Goal: Task Accomplishment & Management: Complete application form

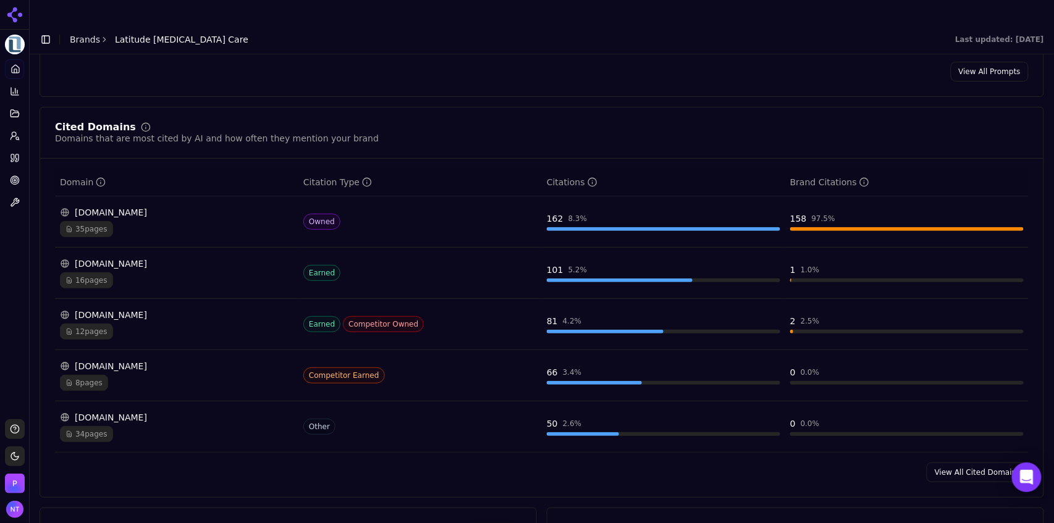
scroll to position [1255, 0]
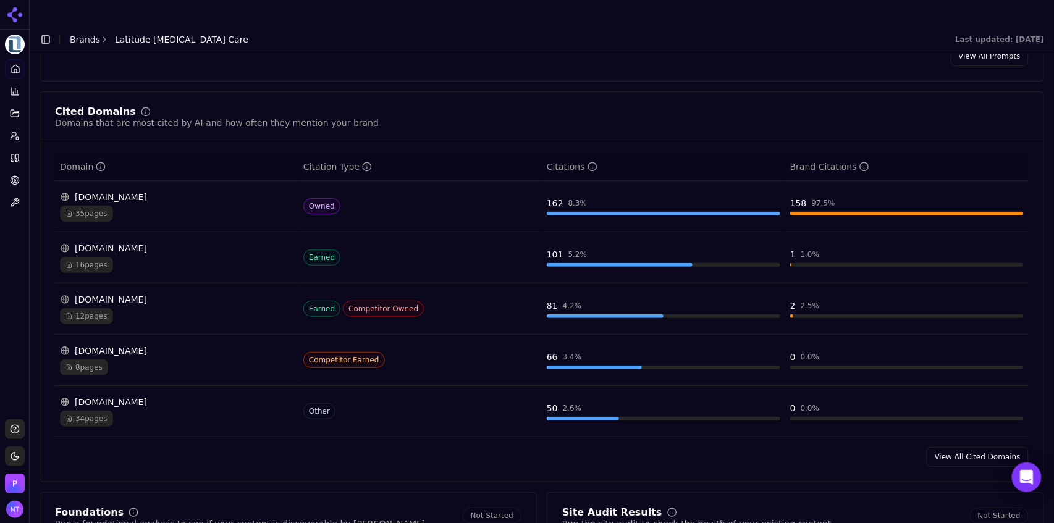
click at [945, 447] on link "View All Cited Domains" at bounding box center [977, 457] width 102 height 20
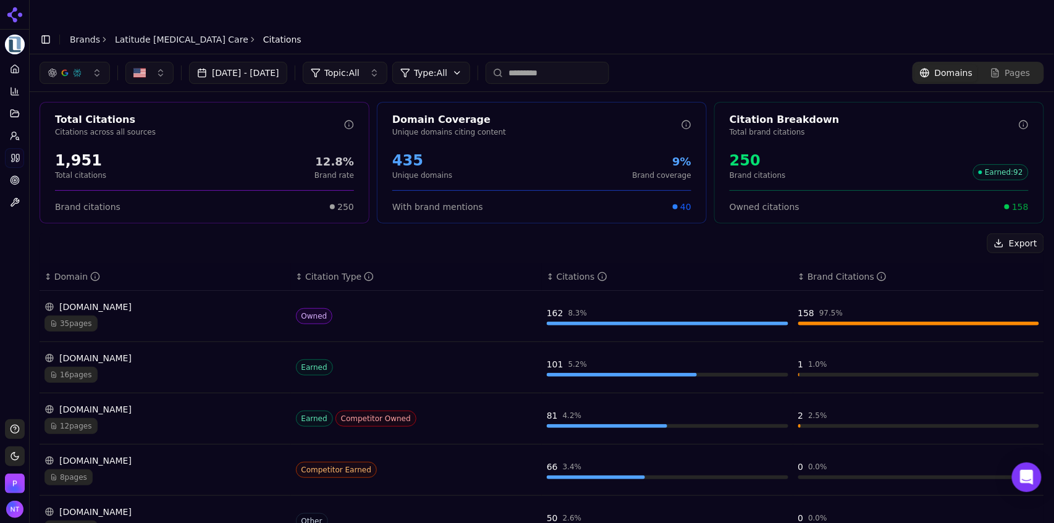
click at [83, 62] on button "button" at bounding box center [75, 73] width 70 height 22
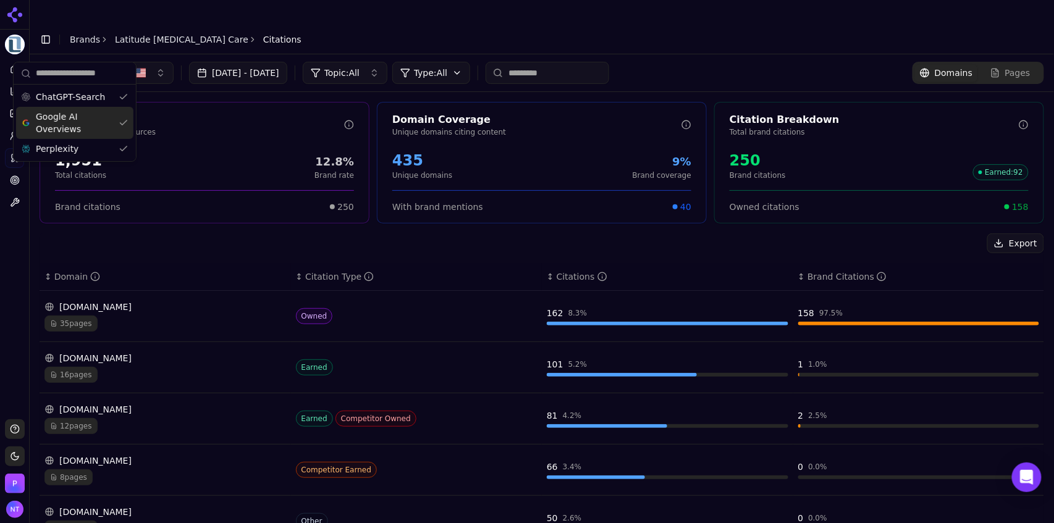
click at [74, 120] on span "Google AI Overviews" at bounding box center [75, 123] width 78 height 25
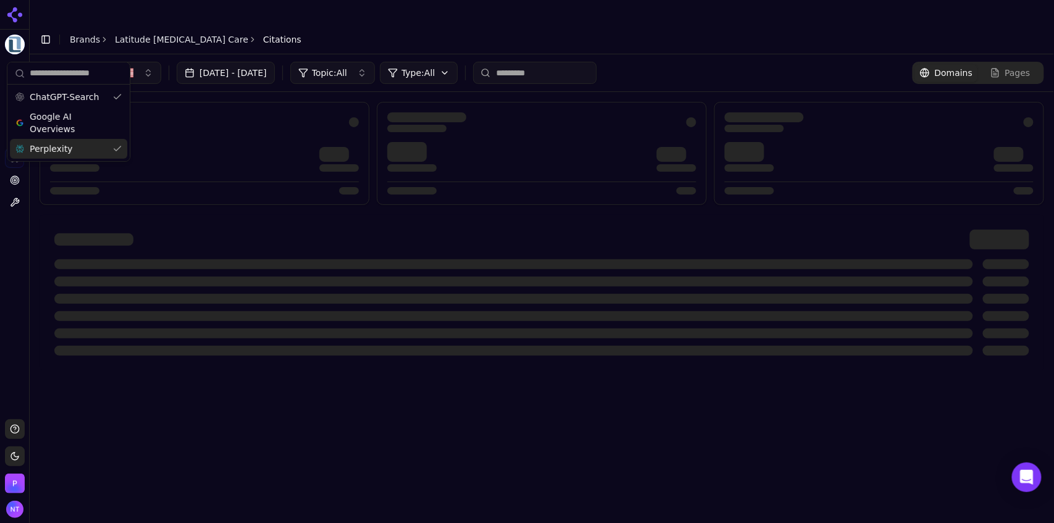
click at [67, 146] on div "Perplexity" at bounding box center [68, 149] width 117 height 20
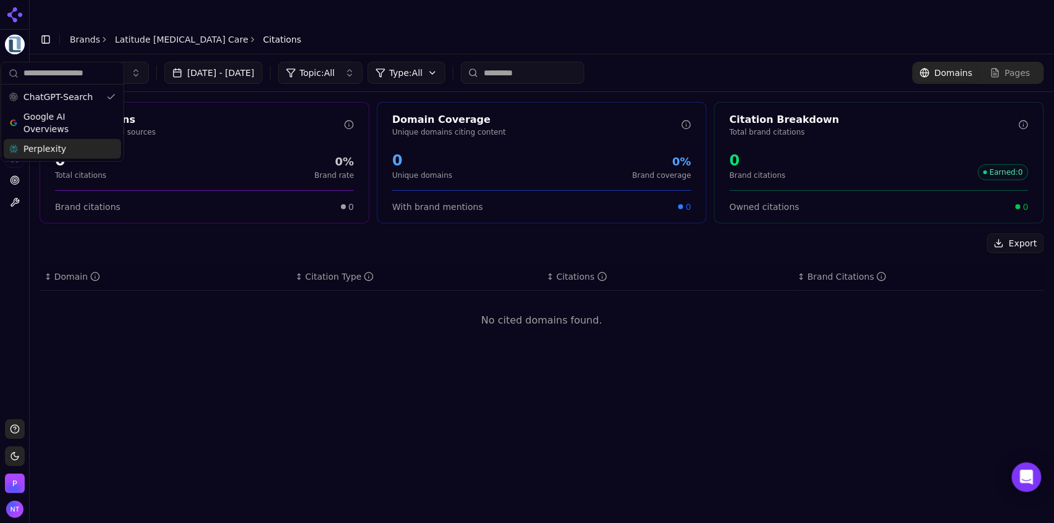
click at [650, 62] on div "[DATE] - [DATE] Topic: All Type: All Domains Pages" at bounding box center [542, 73] width 1004 height 22
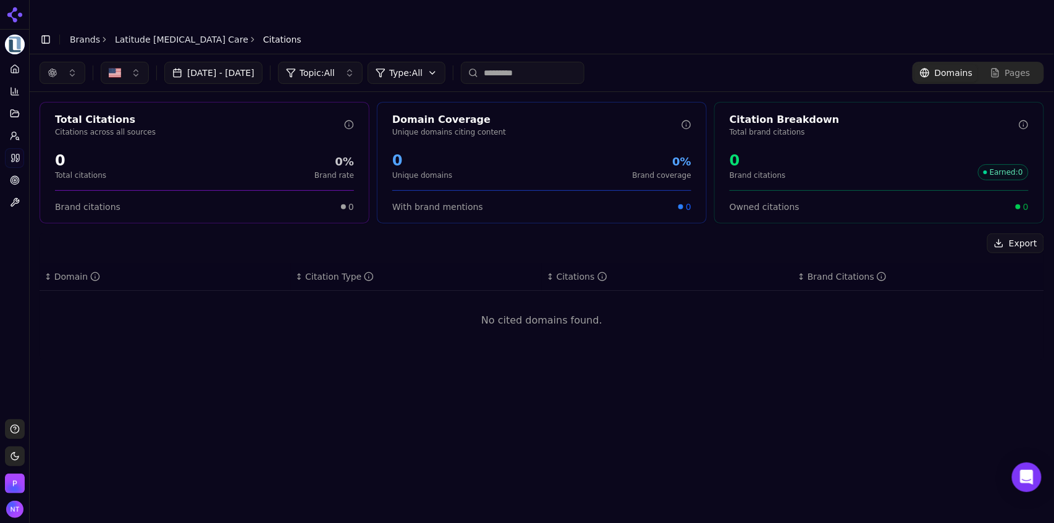
click at [57, 62] on button "button" at bounding box center [63, 73] width 46 height 22
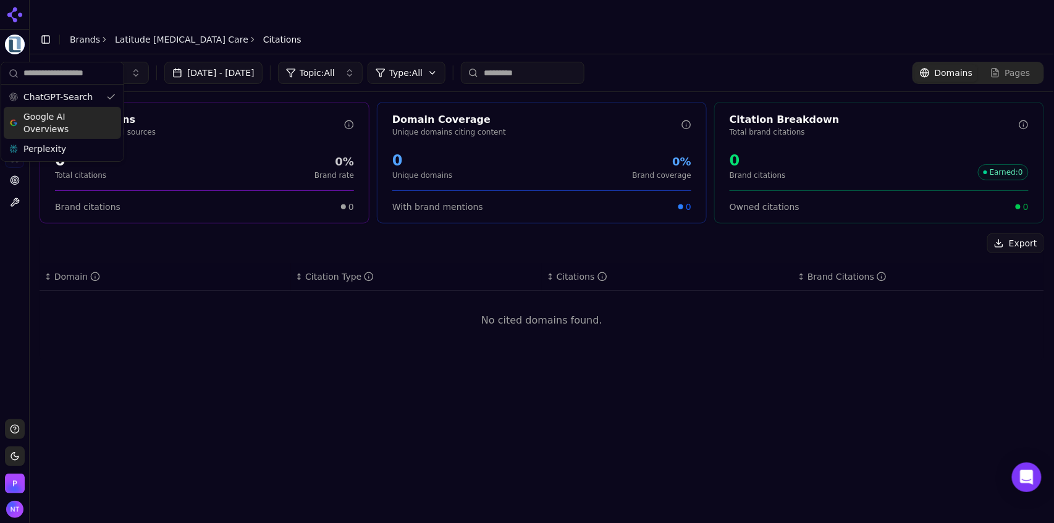
click at [59, 124] on span "Google AI Overviews" at bounding box center [62, 123] width 78 height 25
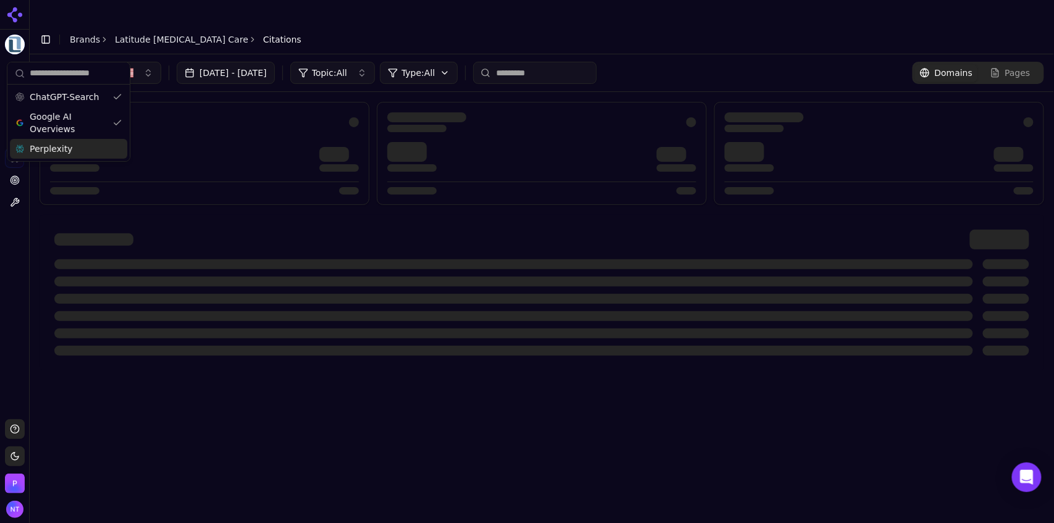
click at [55, 149] on span "Perplexity" at bounding box center [51, 149] width 43 height 12
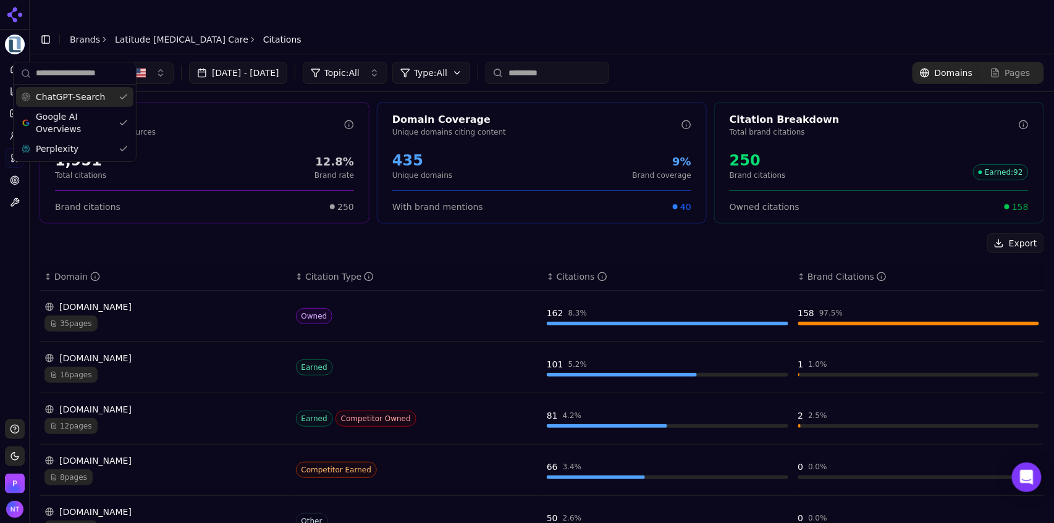
click at [74, 99] on span "ChatGPT-Search" at bounding box center [70, 97] width 69 height 12
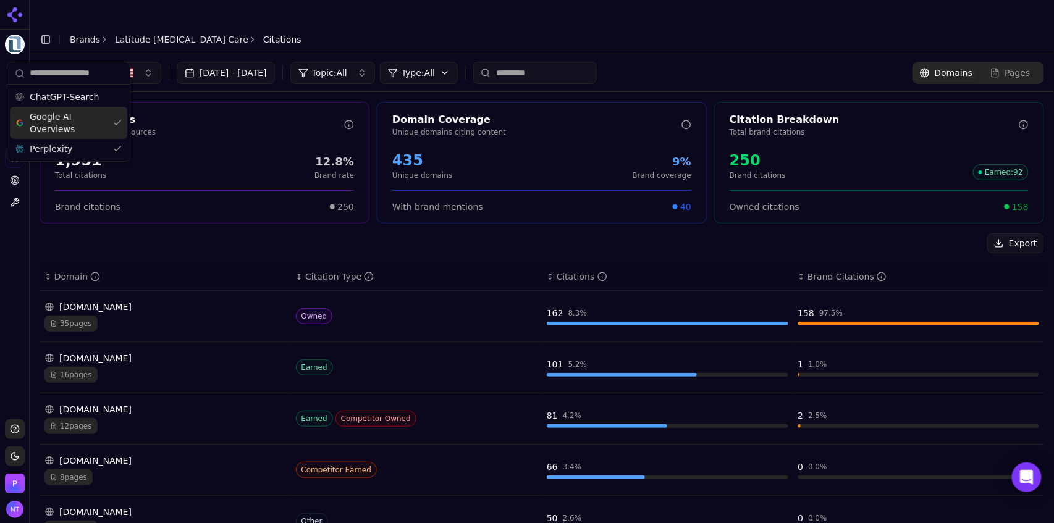
click at [82, 128] on span "Google AI Overviews" at bounding box center [69, 123] width 78 height 25
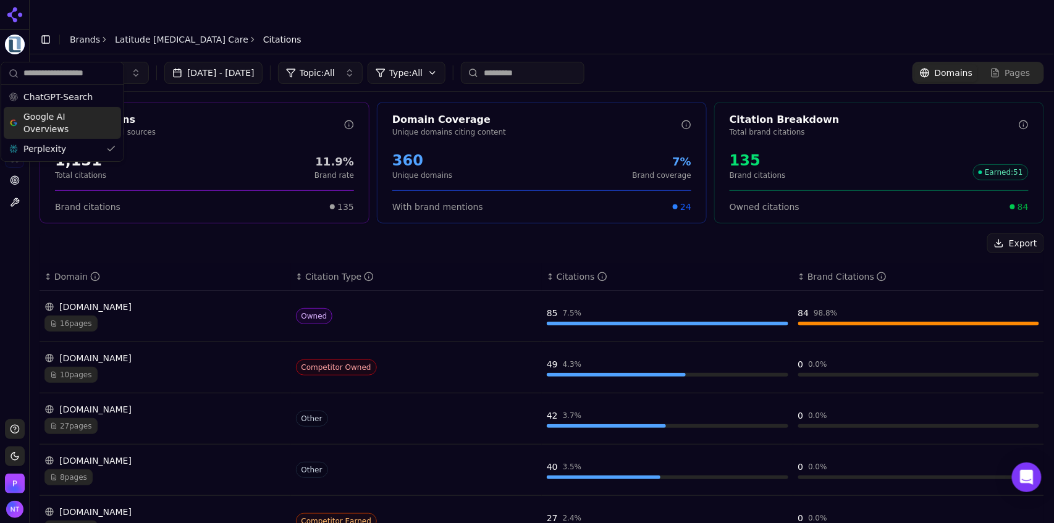
click at [68, 143] on div "Perplexity" at bounding box center [62, 149] width 117 height 20
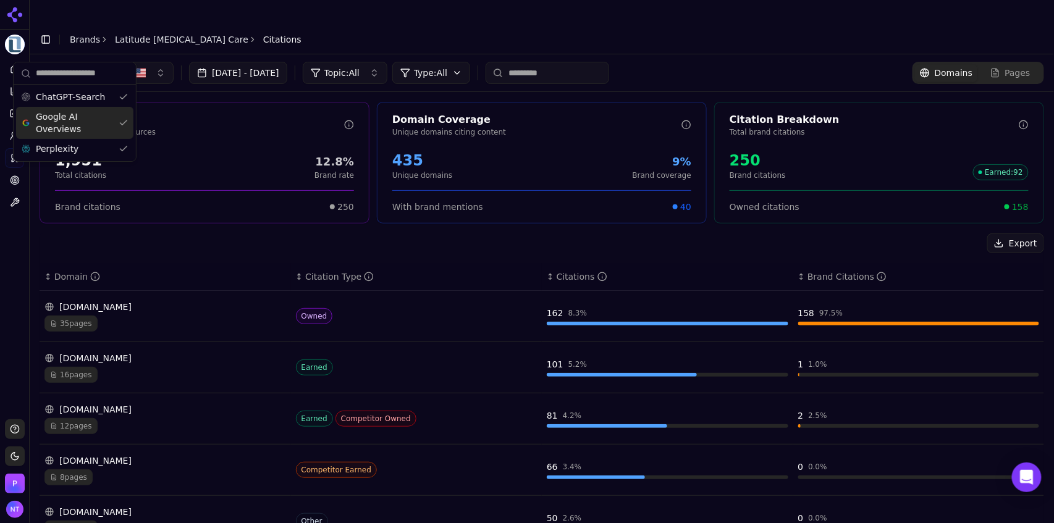
click at [78, 120] on span "Google AI Overviews" at bounding box center [75, 123] width 78 height 25
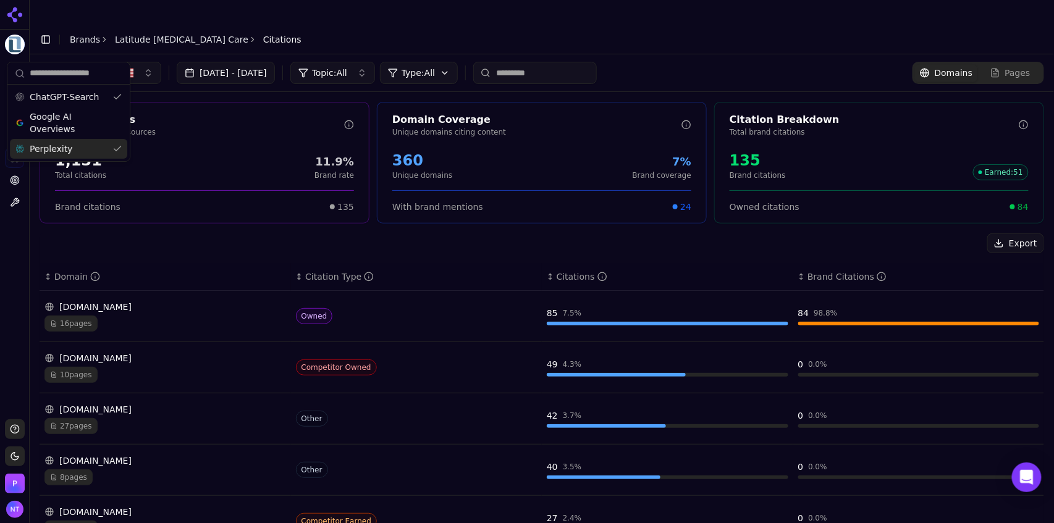
click at [72, 148] on div "Perplexity" at bounding box center [68, 149] width 117 height 20
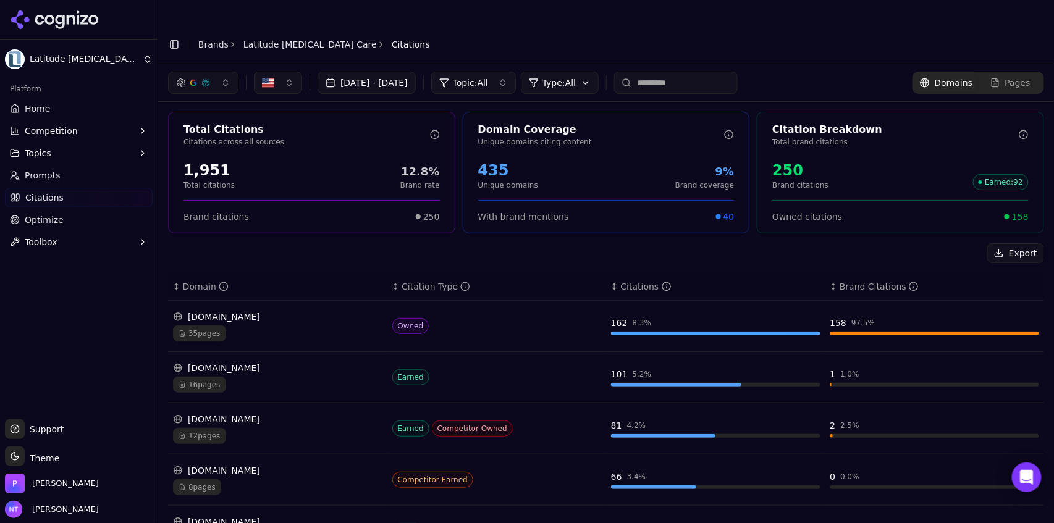
click at [175, 36] on button "Toggle Sidebar" at bounding box center [174, 44] width 17 height 17
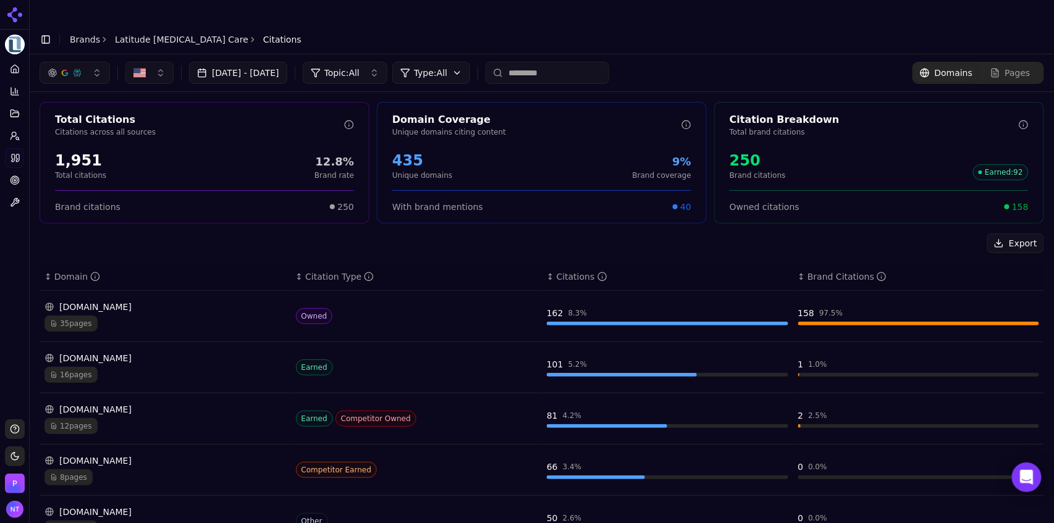
click at [89, 62] on button "button" at bounding box center [75, 73] width 70 height 22
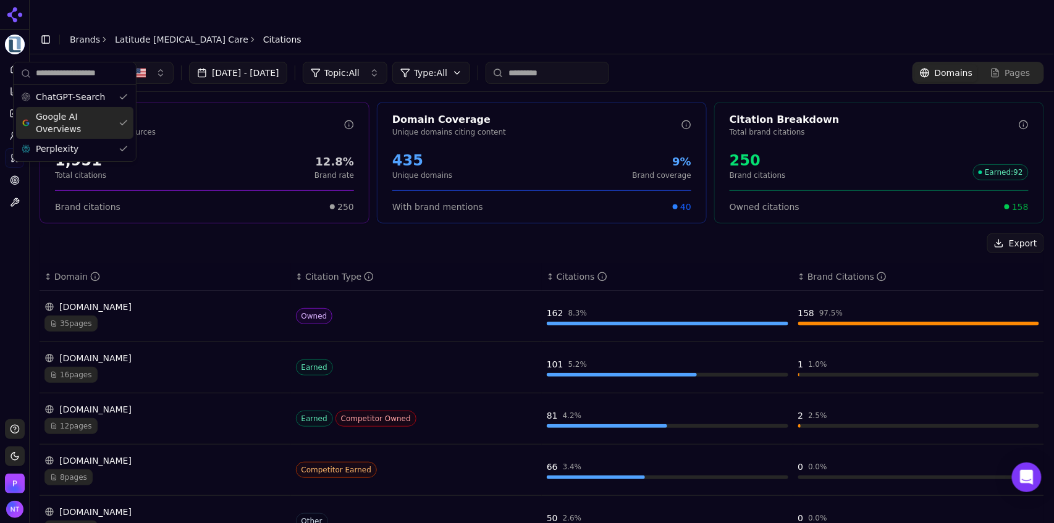
click at [74, 119] on span "Google AI Overviews" at bounding box center [75, 123] width 78 height 25
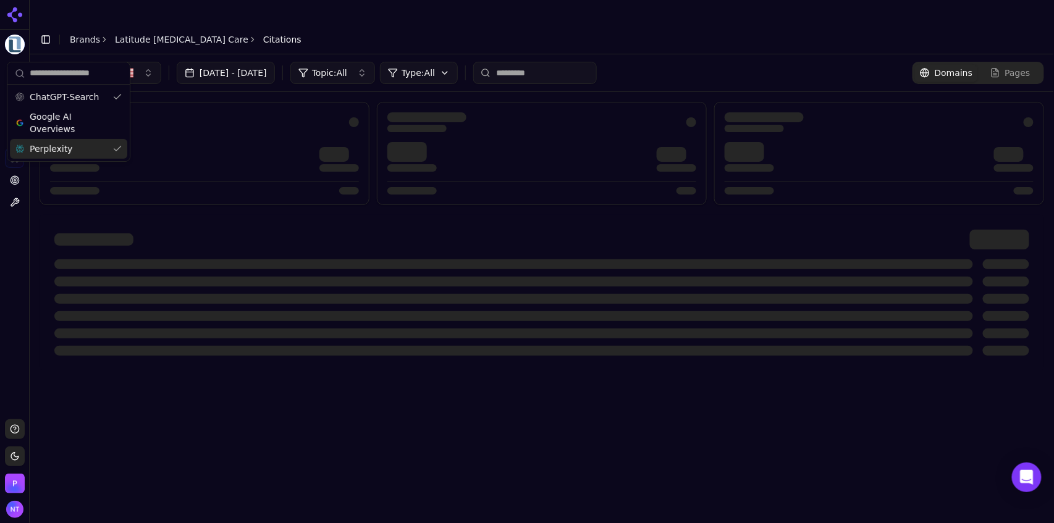
click at [72, 145] on div "Perplexity" at bounding box center [68, 149] width 117 height 20
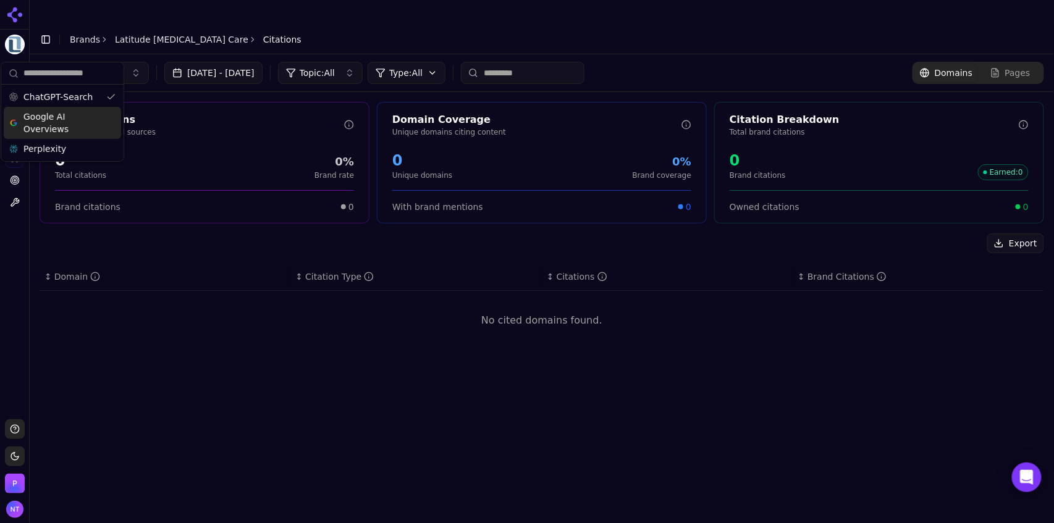
click at [71, 124] on span "Google AI Overviews" at bounding box center [62, 123] width 78 height 25
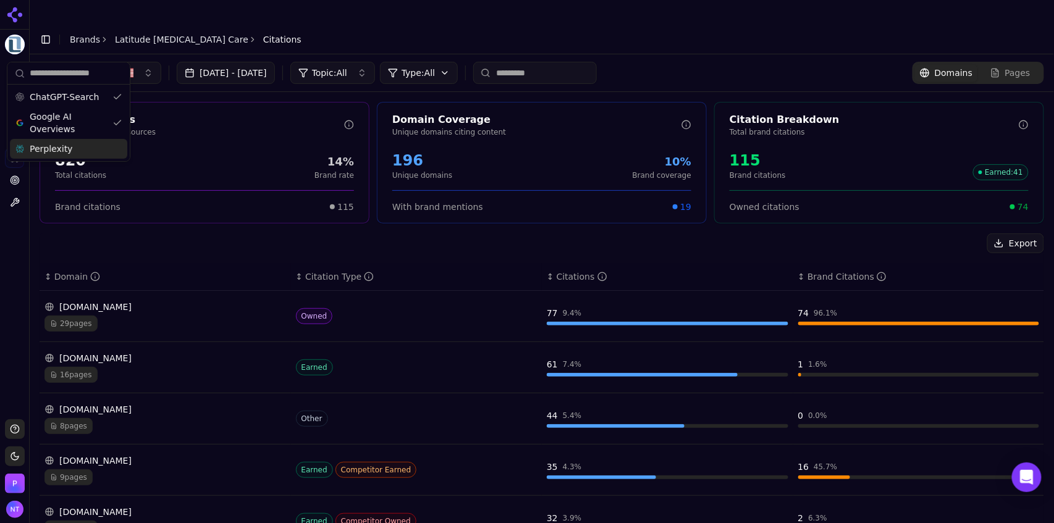
click at [70, 144] on div "Perplexity" at bounding box center [68, 149] width 117 height 20
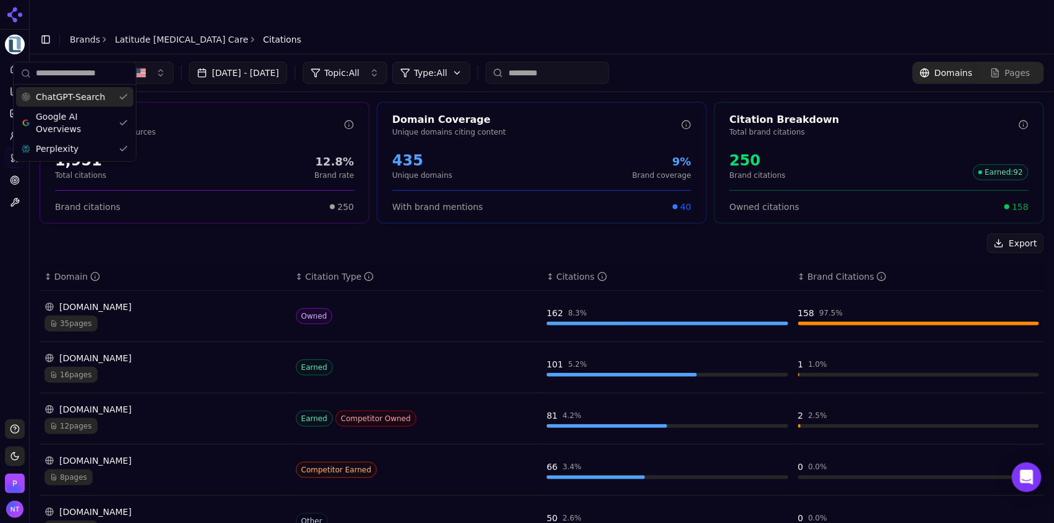
click at [354, 25] on header "Toggle Sidebar Brands Latitude [MEDICAL_DATA] Care Citations" at bounding box center [542, 40] width 1024 height 30
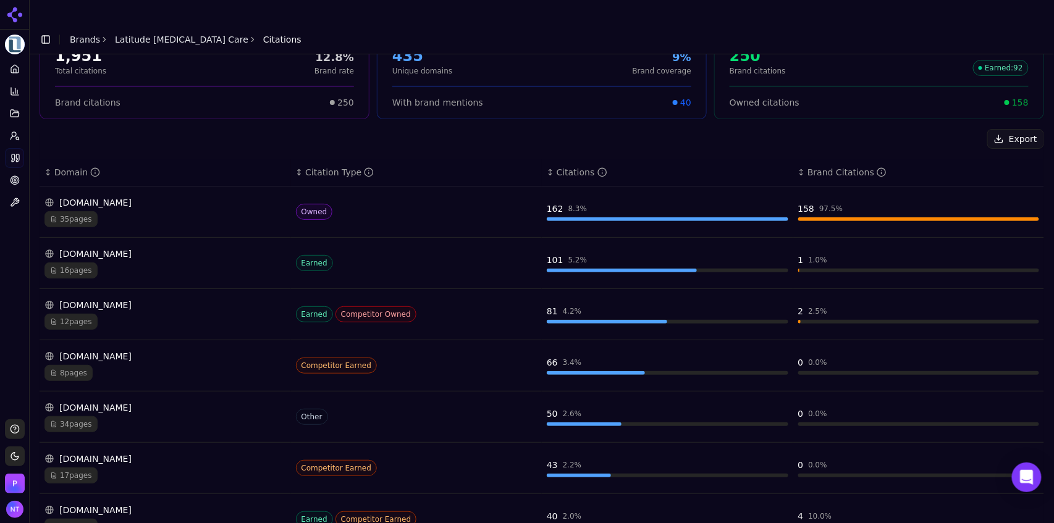
scroll to position [109, 0]
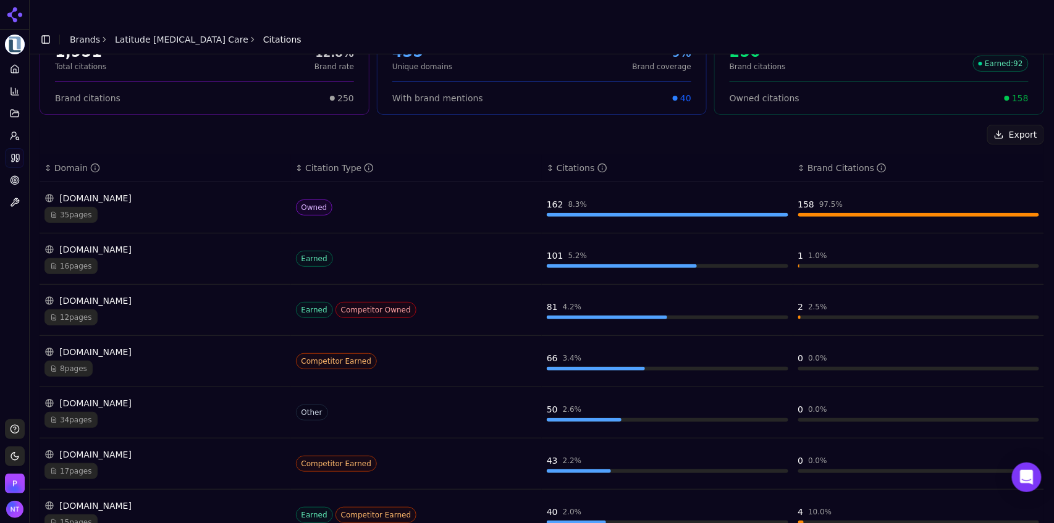
click at [145, 192] on div "[DOMAIN_NAME]" at bounding box center [164, 198] width 241 height 12
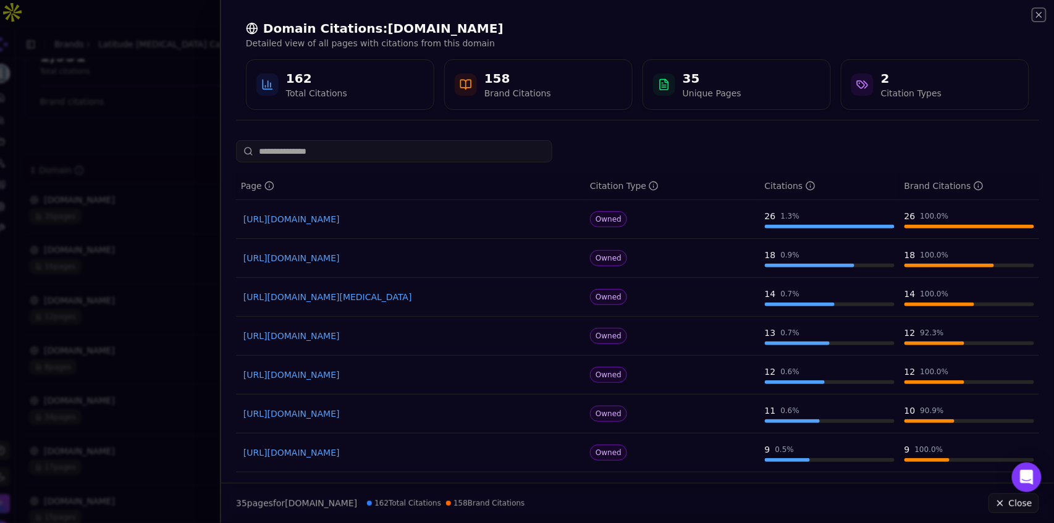
click at [1039, 17] on icon "button" at bounding box center [1039, 15] width 10 height 10
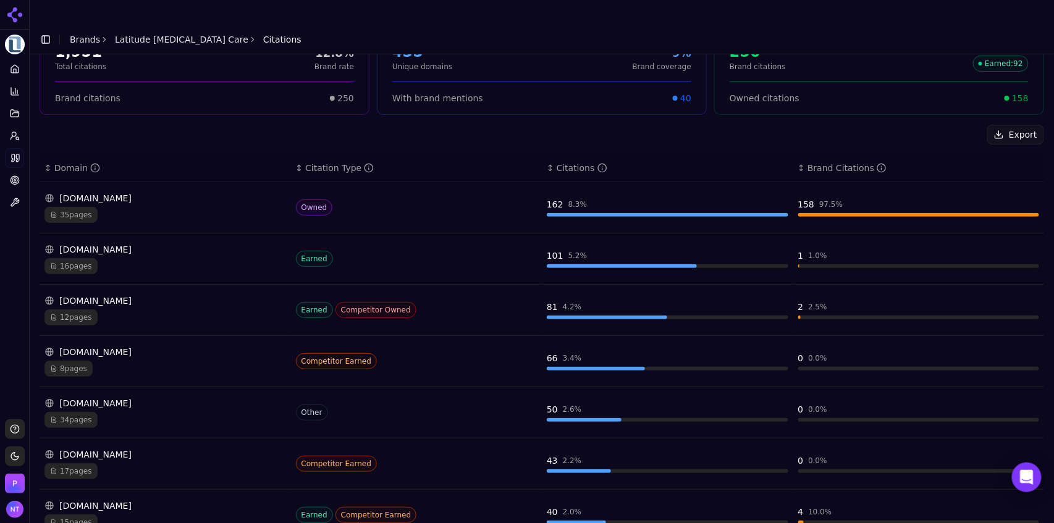
click at [149, 295] on div "[DOMAIN_NAME] 12 pages" at bounding box center [164, 310] width 241 height 31
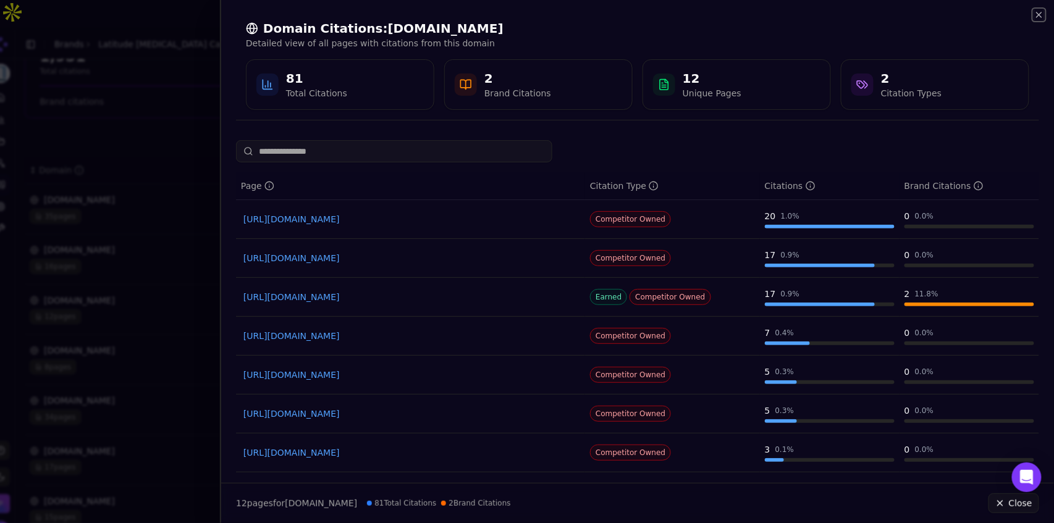
click at [1041, 19] on icon "button" at bounding box center [1039, 15] width 10 height 10
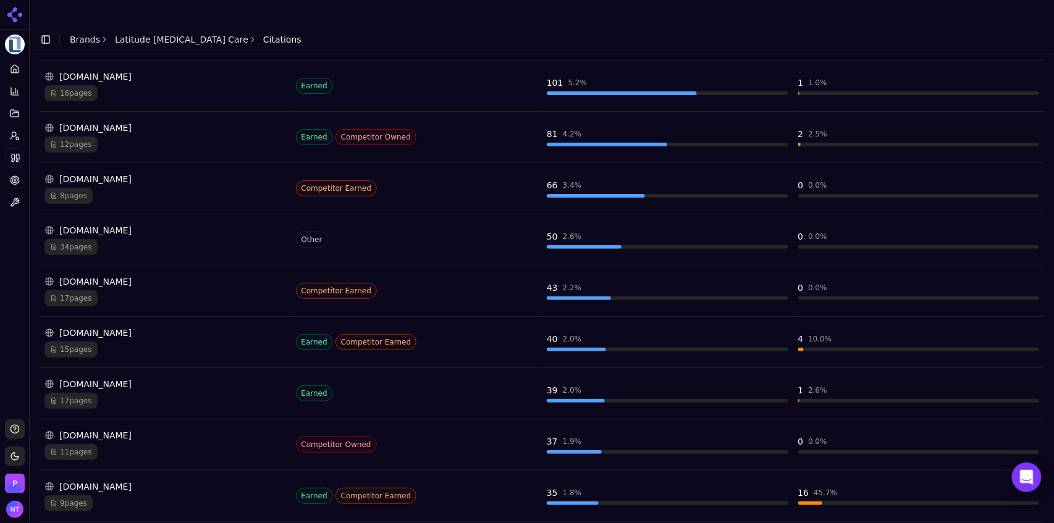
scroll to position [300, 0]
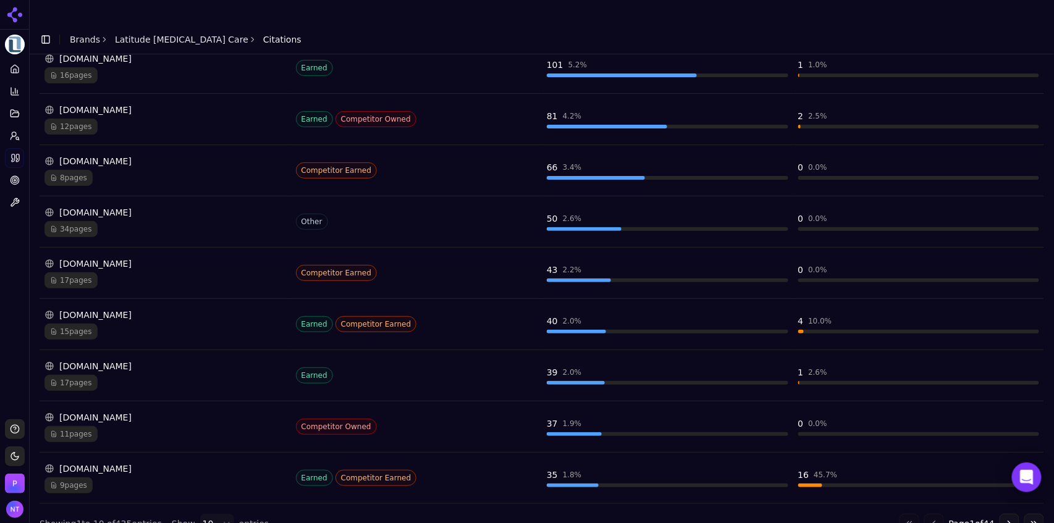
click at [999, 514] on button "Go to next page" at bounding box center [1009, 524] width 20 height 20
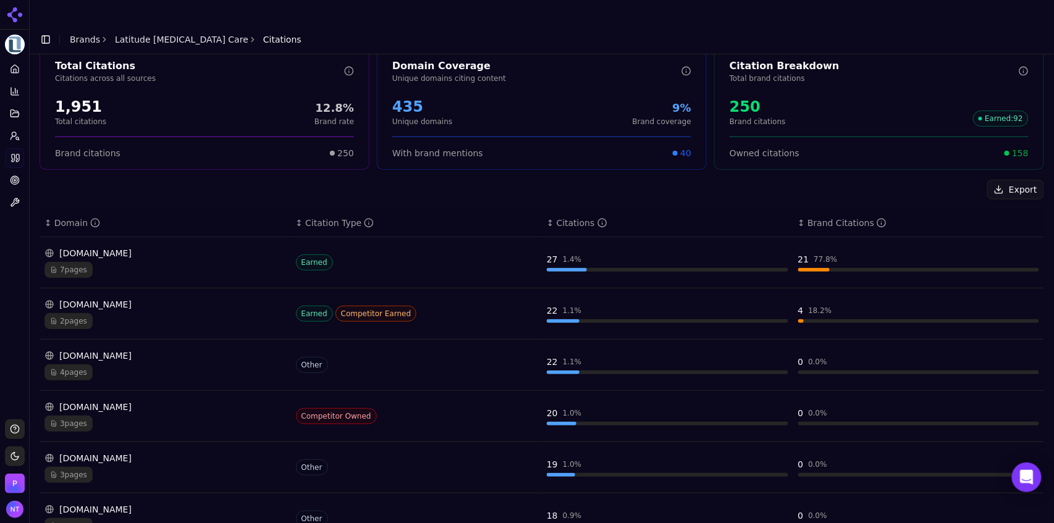
scroll to position [67, 0]
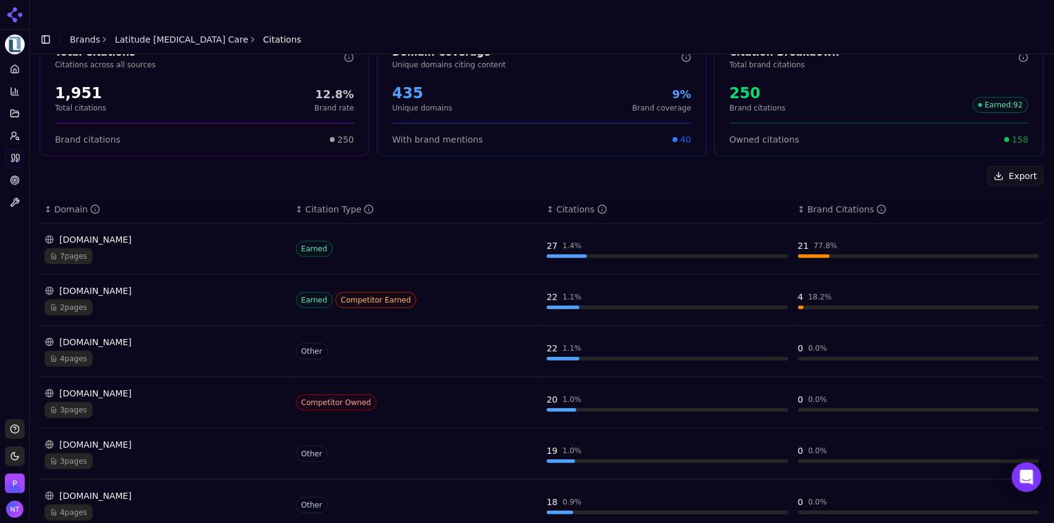
click at [125, 285] on div "google.com" at bounding box center [164, 291] width 241 height 12
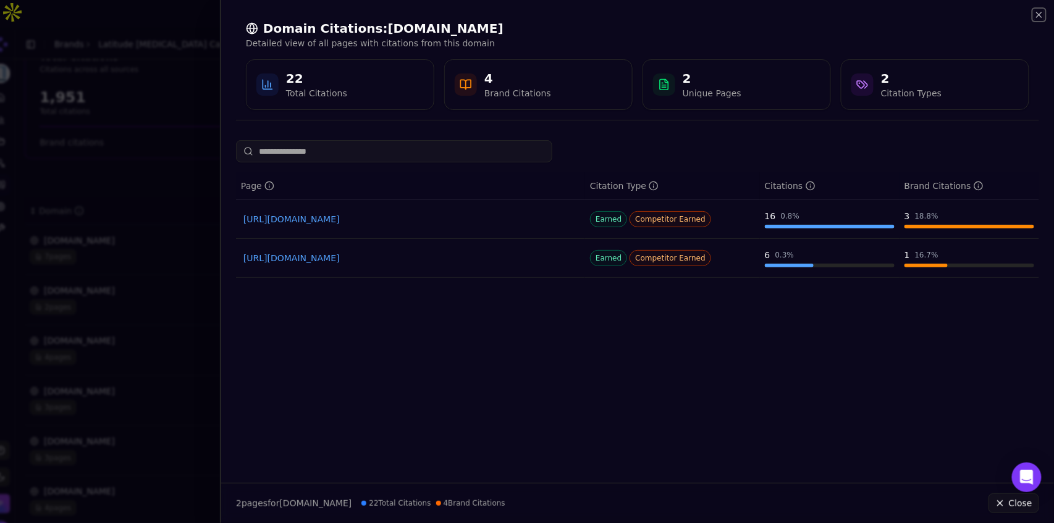
click at [1038, 16] on icon "button" at bounding box center [1039, 15] width 10 height 10
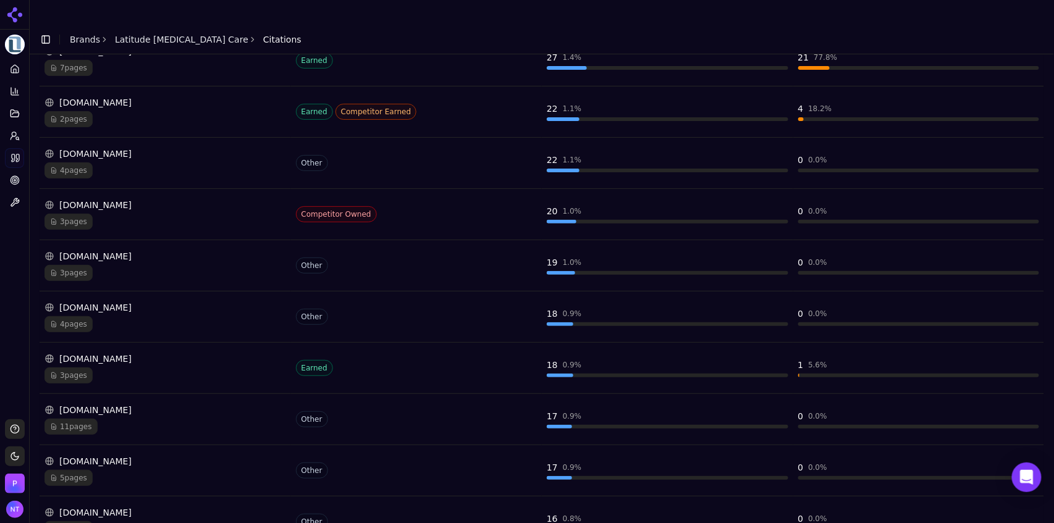
scroll to position [300, 0]
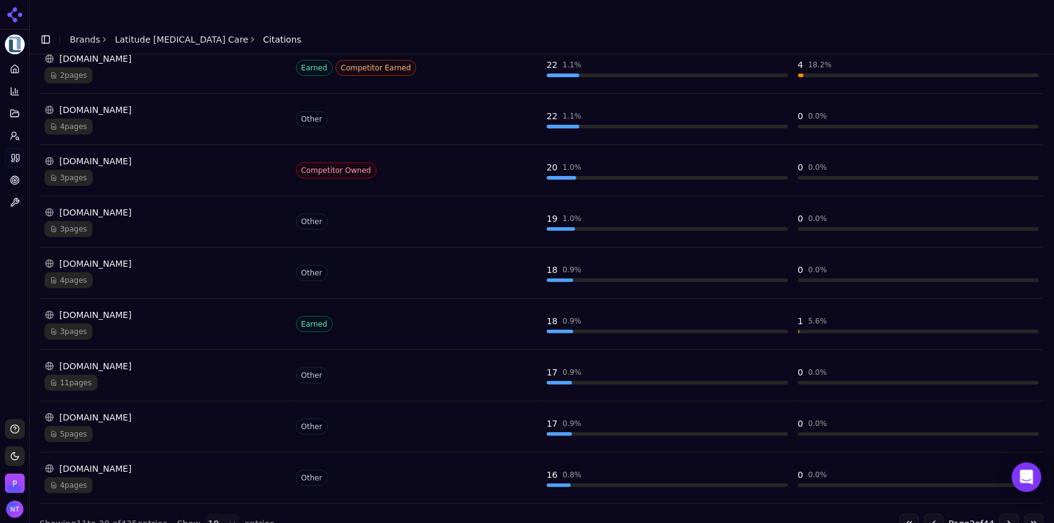
click at [925, 514] on button "Go to previous page" at bounding box center [934, 524] width 20 height 20
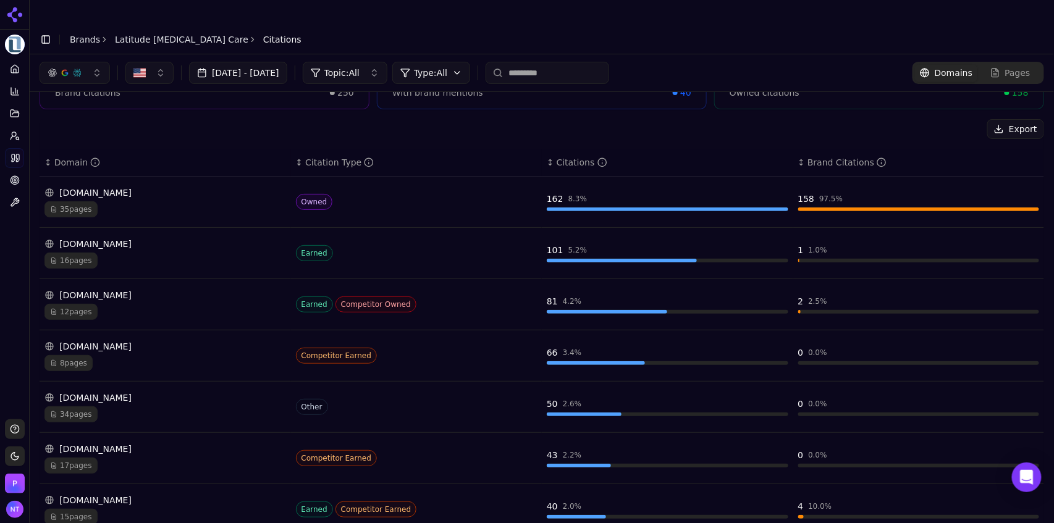
scroll to position [82, 0]
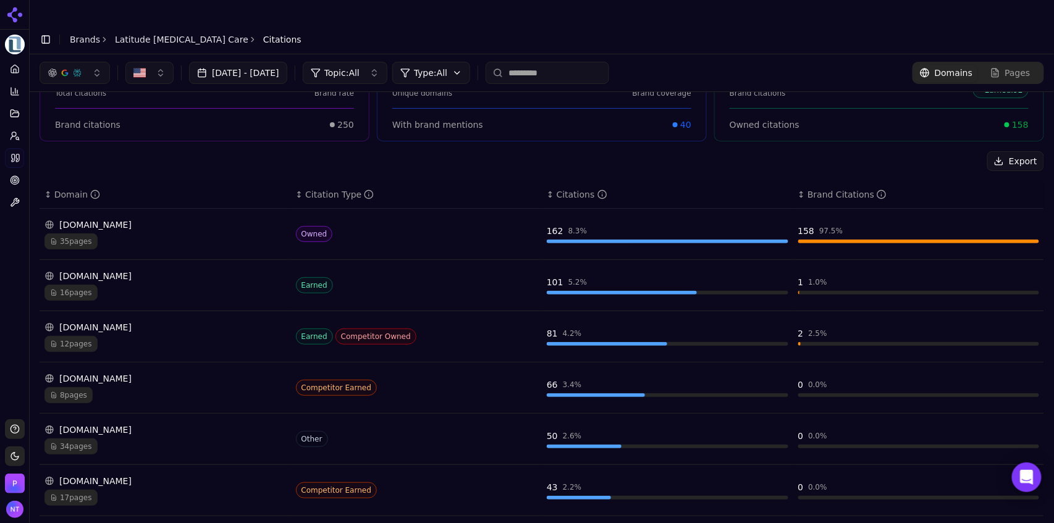
click at [182, 33] on link "Latitude [MEDICAL_DATA] Care" at bounding box center [181, 39] width 133 height 12
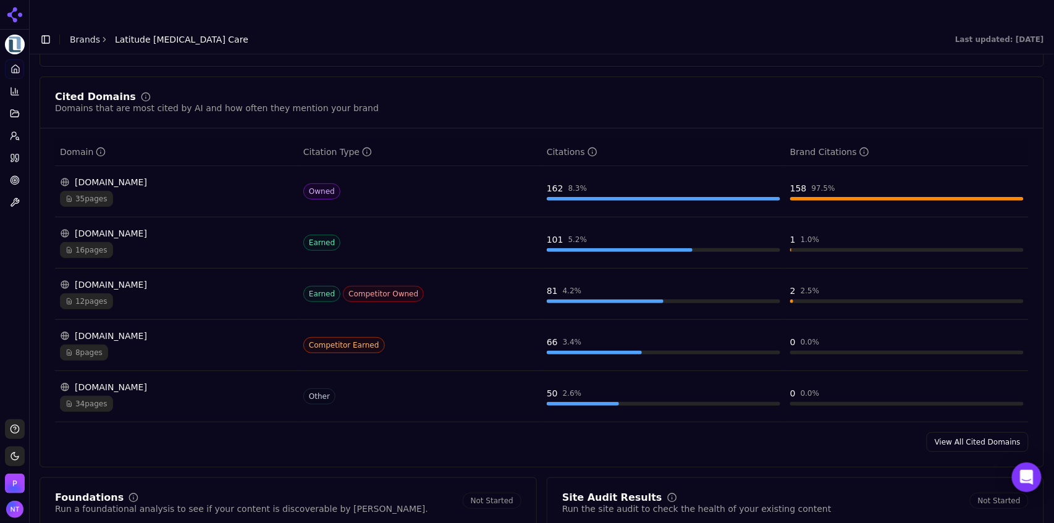
scroll to position [1271, 0]
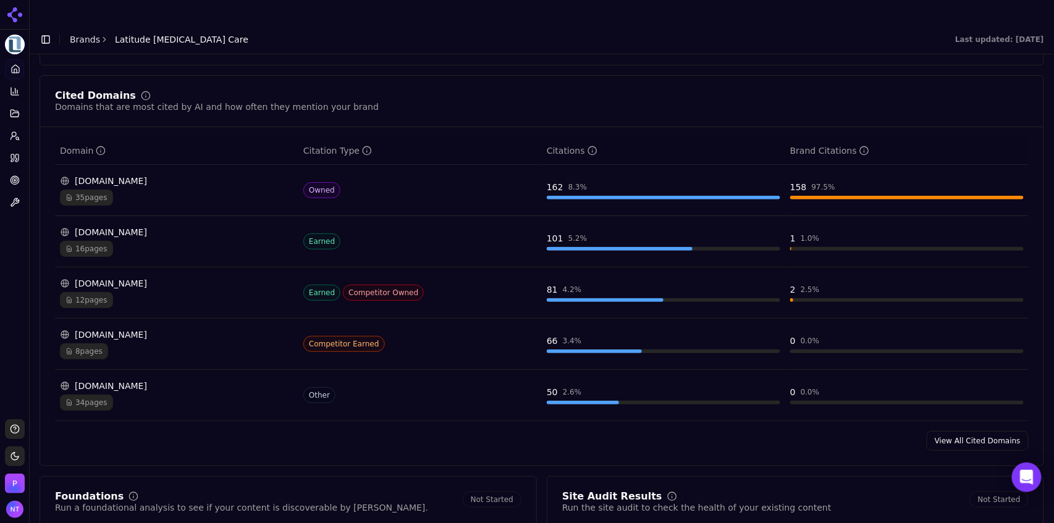
click at [127, 343] on div "8 pages" at bounding box center [176, 351] width 233 height 16
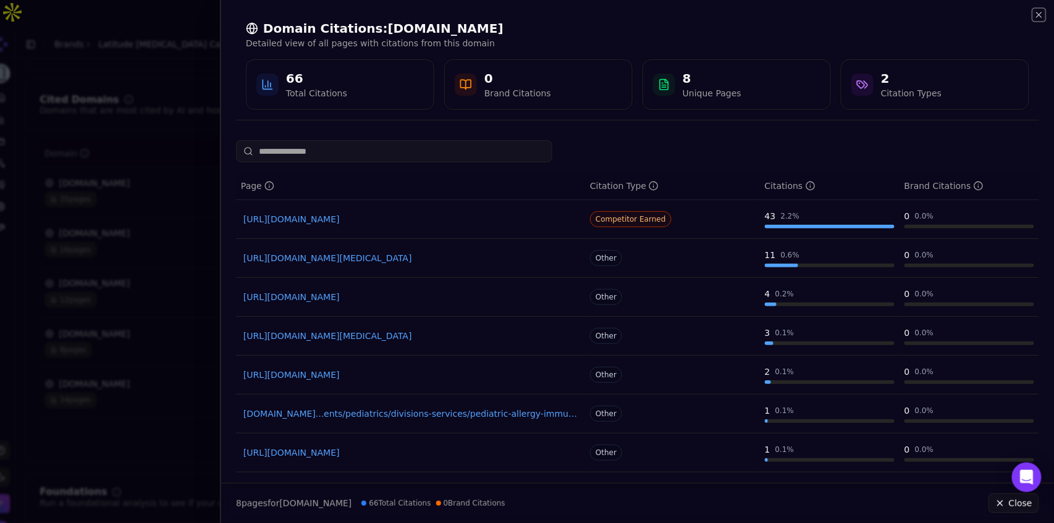
click at [1038, 19] on icon "button" at bounding box center [1039, 15] width 10 height 10
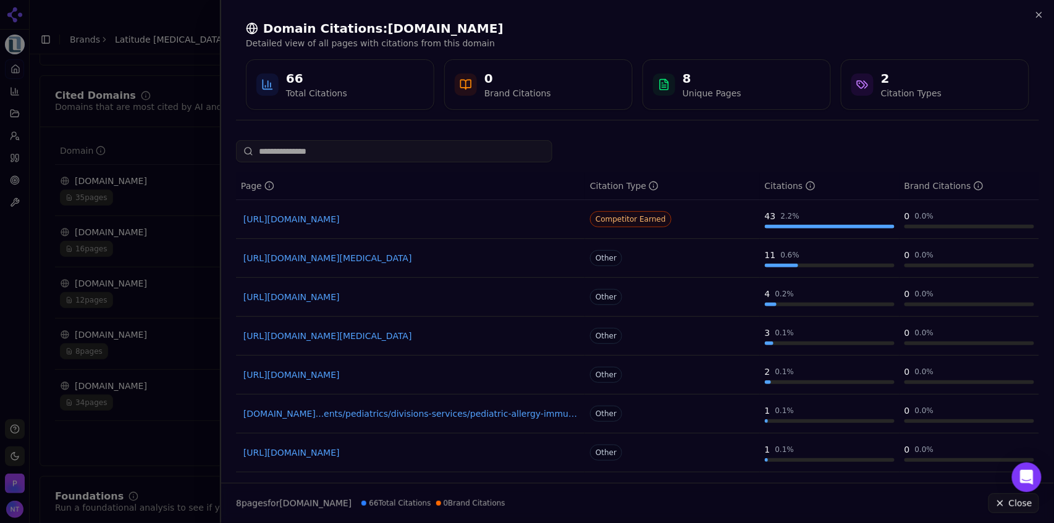
click at [1038, 18] on html "Latitude Food Allergy Care Platform Home Competition Topics Prompts Citations O…" at bounding box center [527, 274] width 1054 height 548
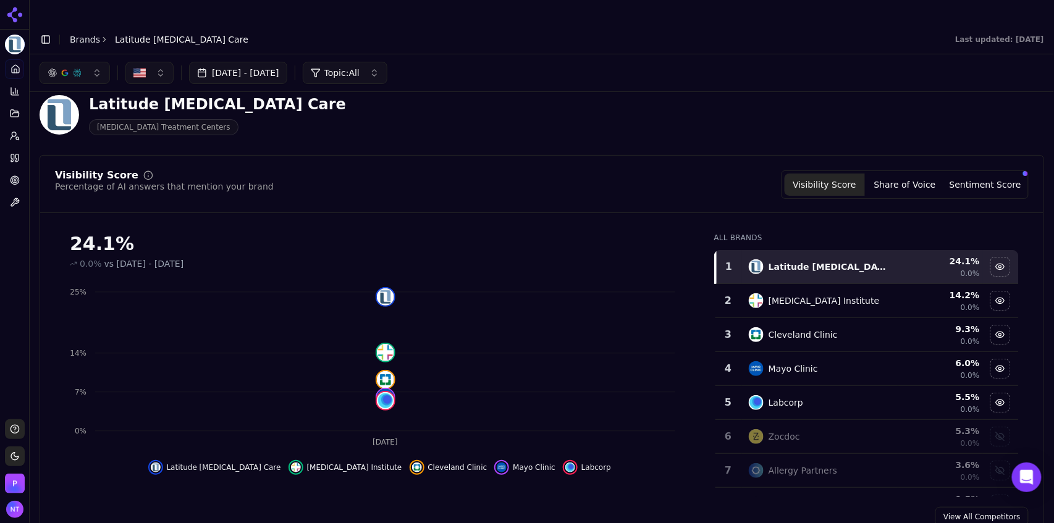
scroll to position [0, 0]
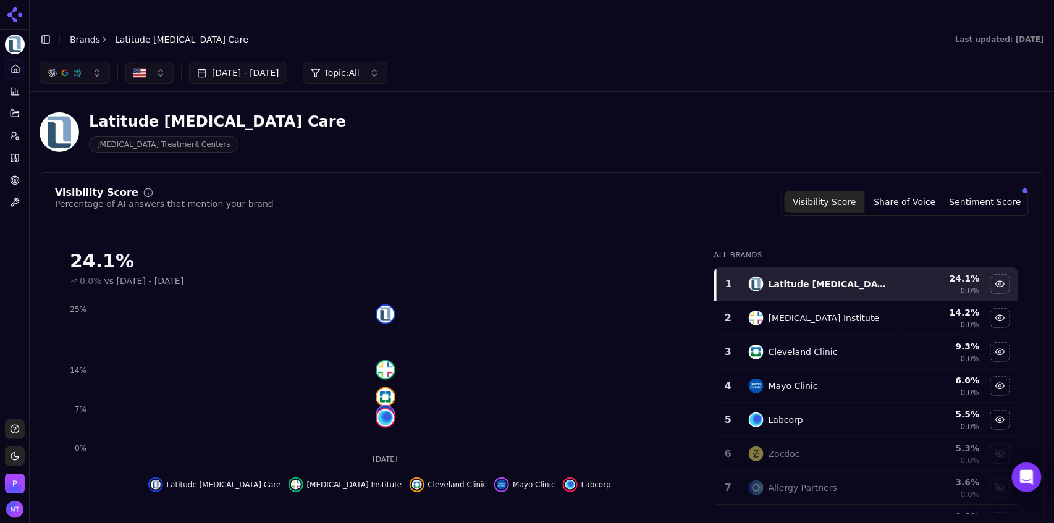
click at [84, 35] on link "Brands" at bounding box center [85, 40] width 30 height 10
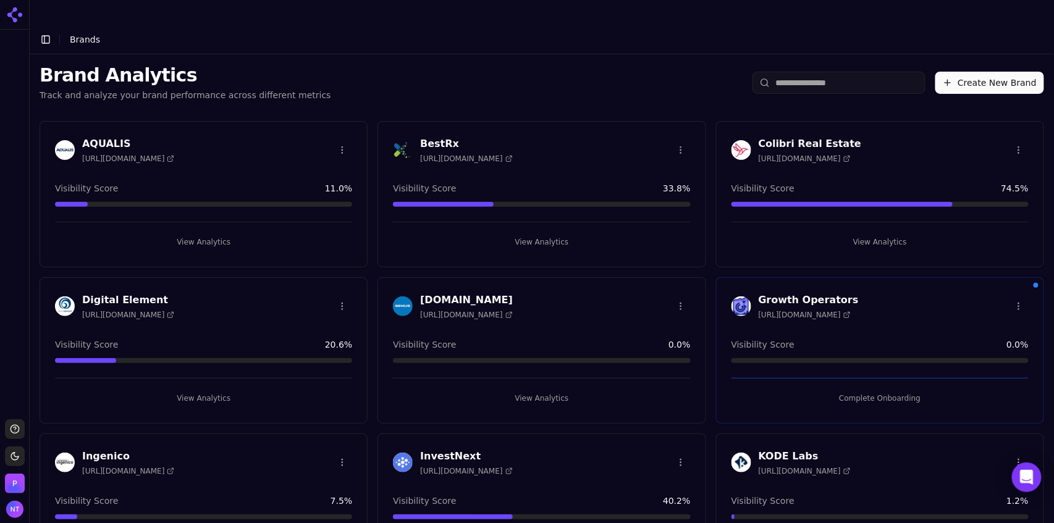
click at [988, 72] on button "Create New Brand" at bounding box center [989, 83] width 109 height 22
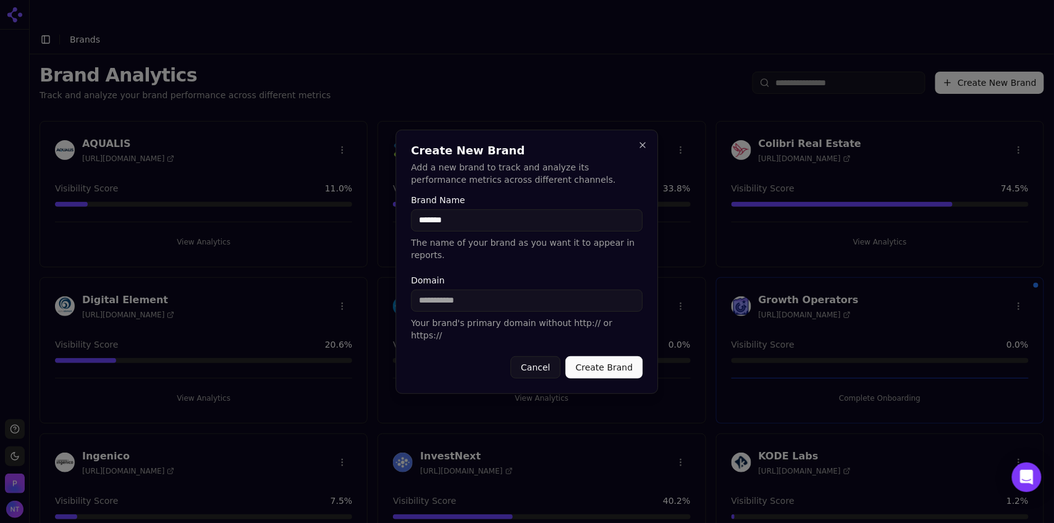
type input "*******"
paste input "**********"
drag, startPoint x: 467, startPoint y: 300, endPoint x: 333, endPoint y: 283, distance: 135.1
click at [333, 283] on body "Support Toggle theme Perrill Toggle Sidebar Brands Brand Analytics Track and an…" at bounding box center [527, 274] width 1054 height 548
type input "**********"
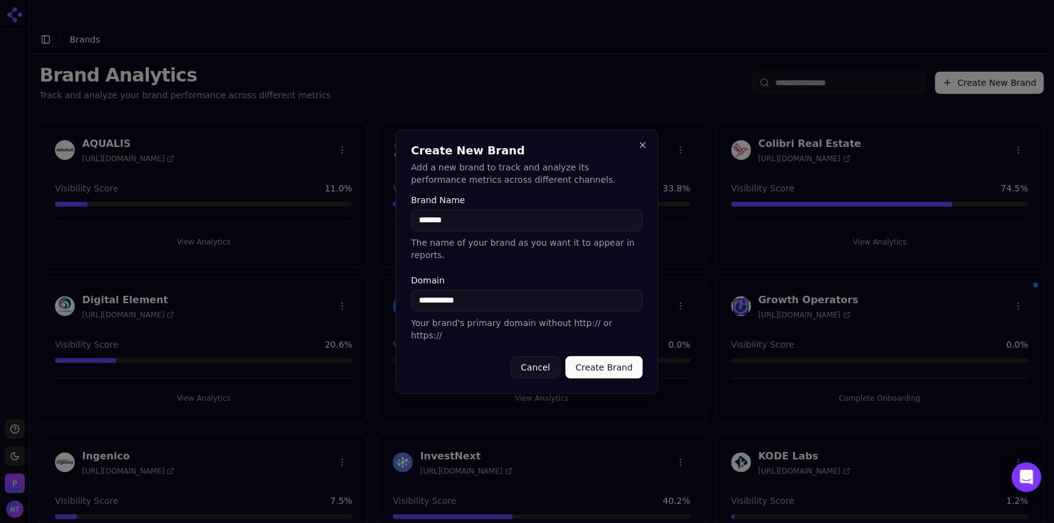
click at [626, 356] on button "Create Brand" at bounding box center [604, 367] width 77 height 22
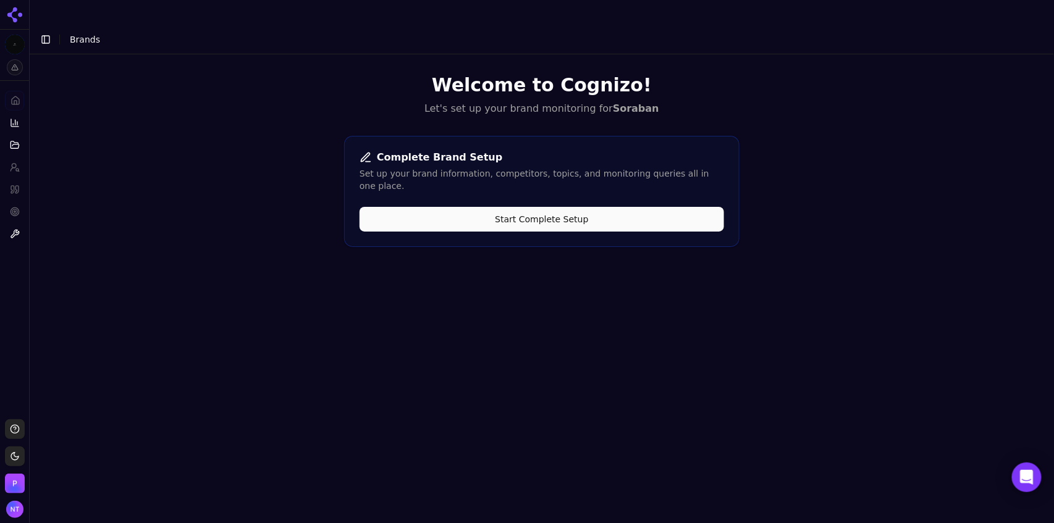
click at [615, 207] on button "Start Complete Setup" at bounding box center [541, 219] width 364 height 25
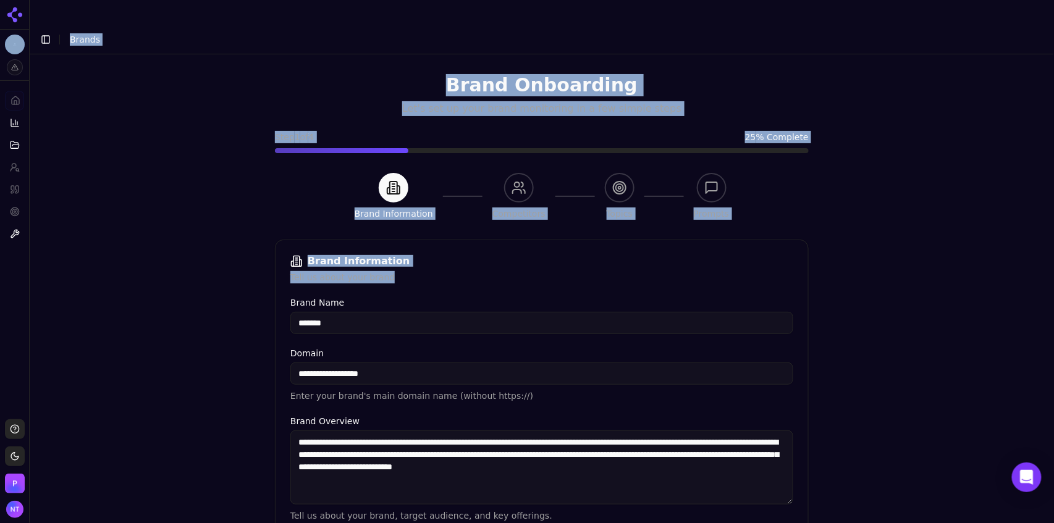
drag, startPoint x: 1054, startPoint y: 163, endPoint x: 1053, endPoint y: 284, distance: 121.1
click at [1053, 284] on body "**********" at bounding box center [527, 274] width 1054 height 548
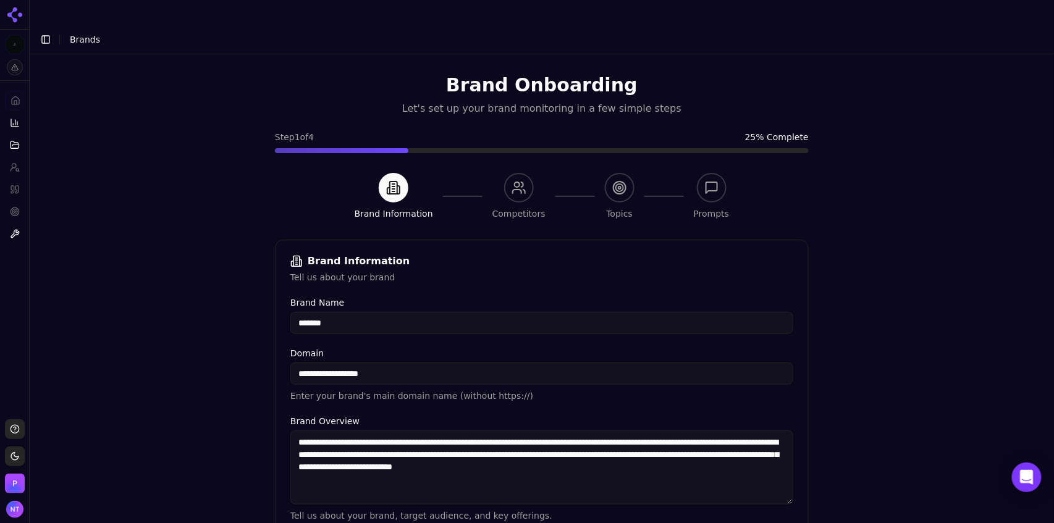
click at [949, 313] on div "**********" at bounding box center [542, 315] width 1024 height 523
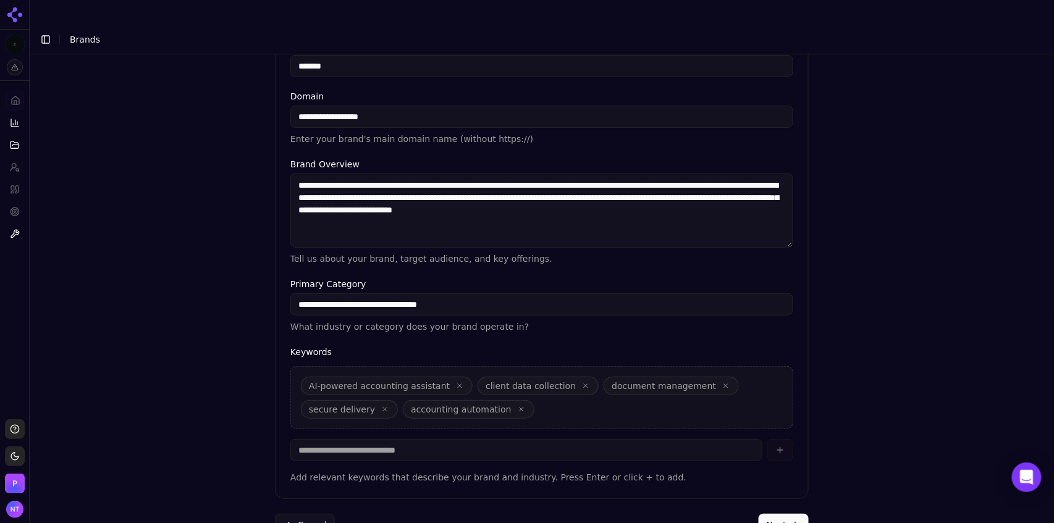
scroll to position [271, 0]
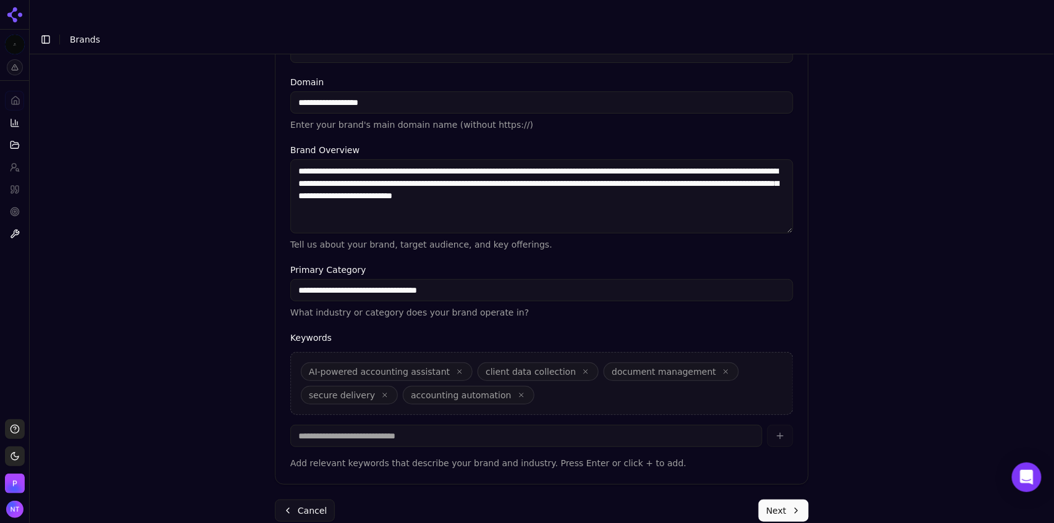
click at [780, 500] on button "Next" at bounding box center [783, 511] width 50 height 22
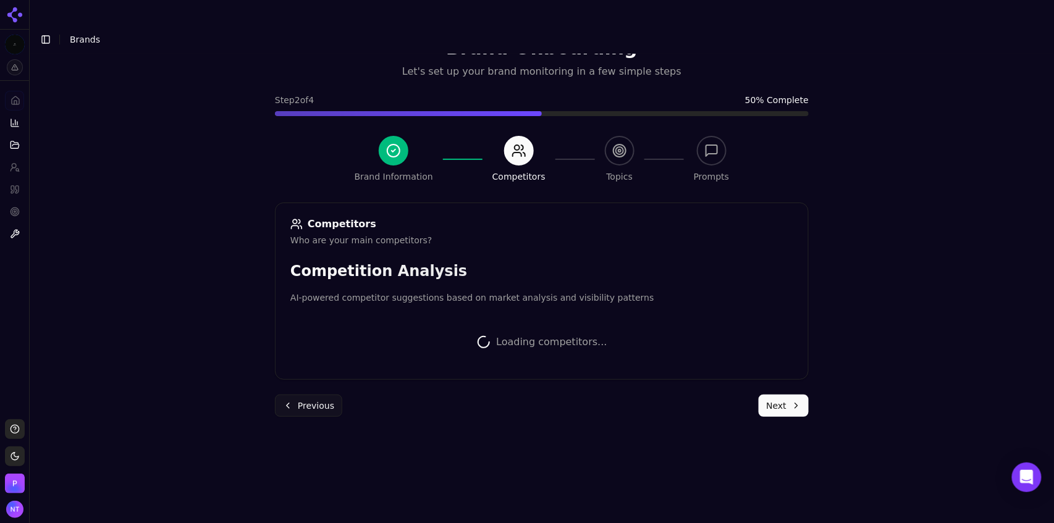
scroll to position [269, 0]
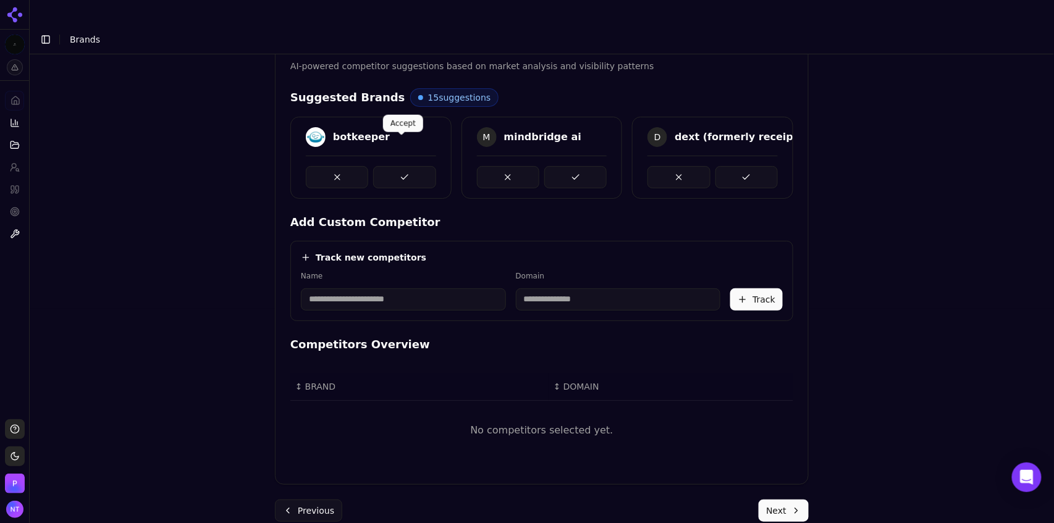
click at [395, 166] on button at bounding box center [404, 177] width 62 height 22
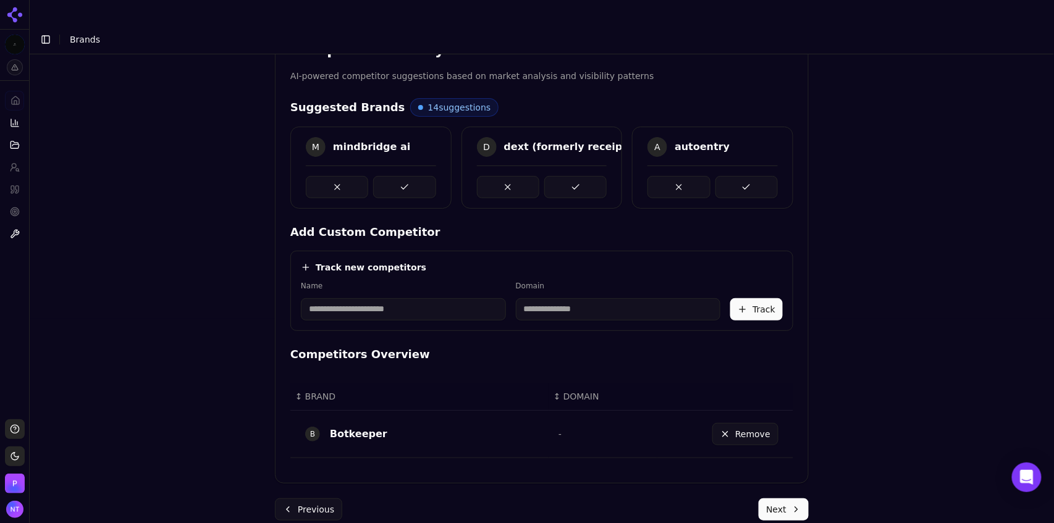
scroll to position [257, 0]
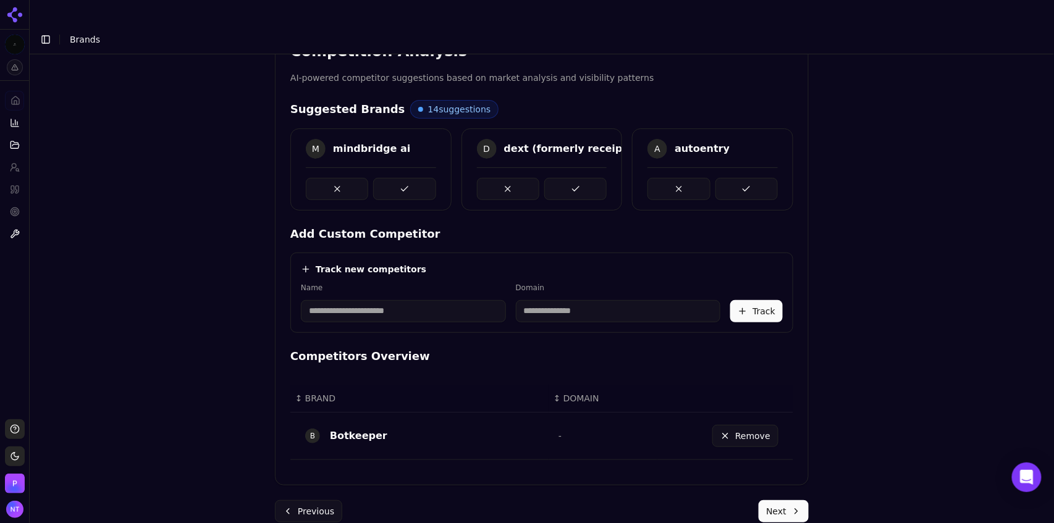
click at [395, 178] on button at bounding box center [404, 189] width 62 height 22
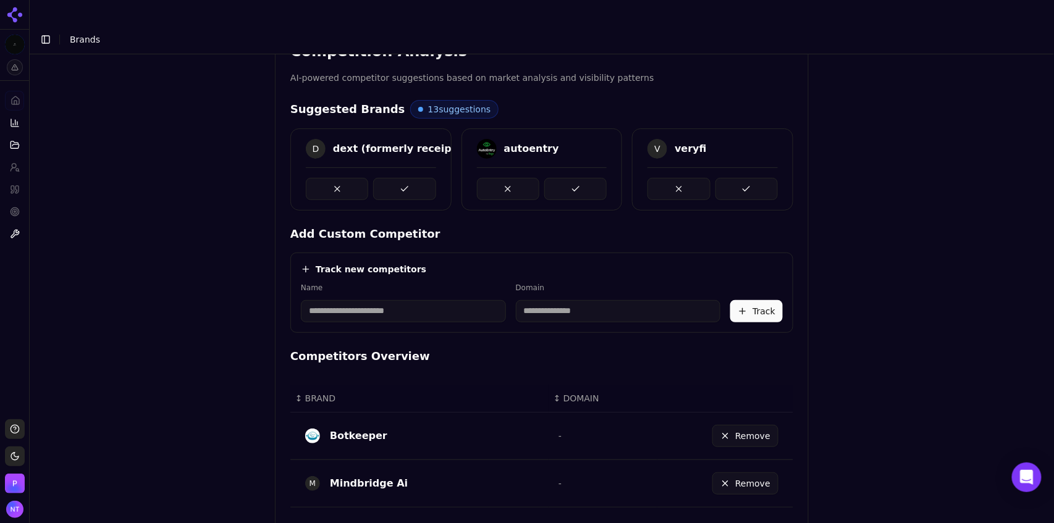
click at [395, 178] on button at bounding box center [404, 189] width 62 height 22
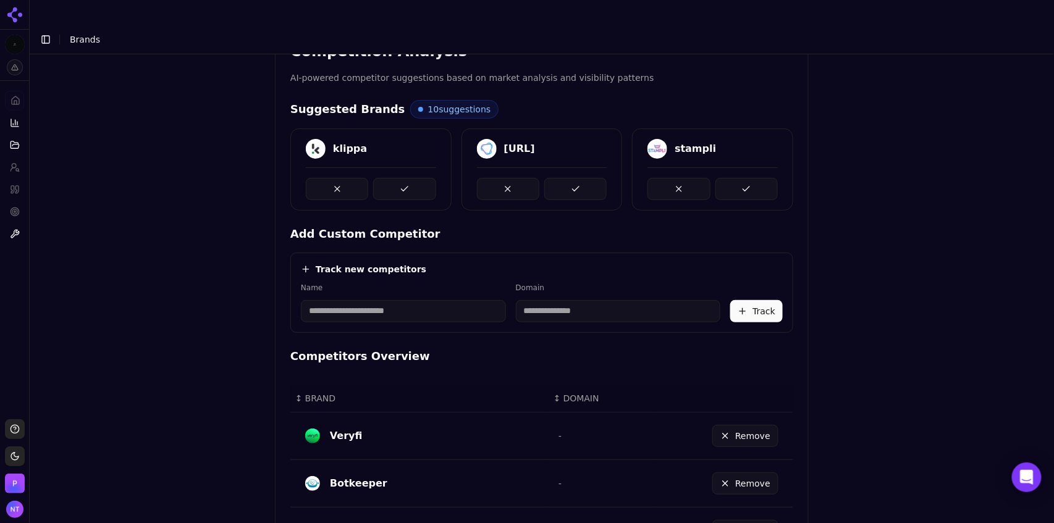
click at [395, 178] on button at bounding box center [404, 189] width 62 height 22
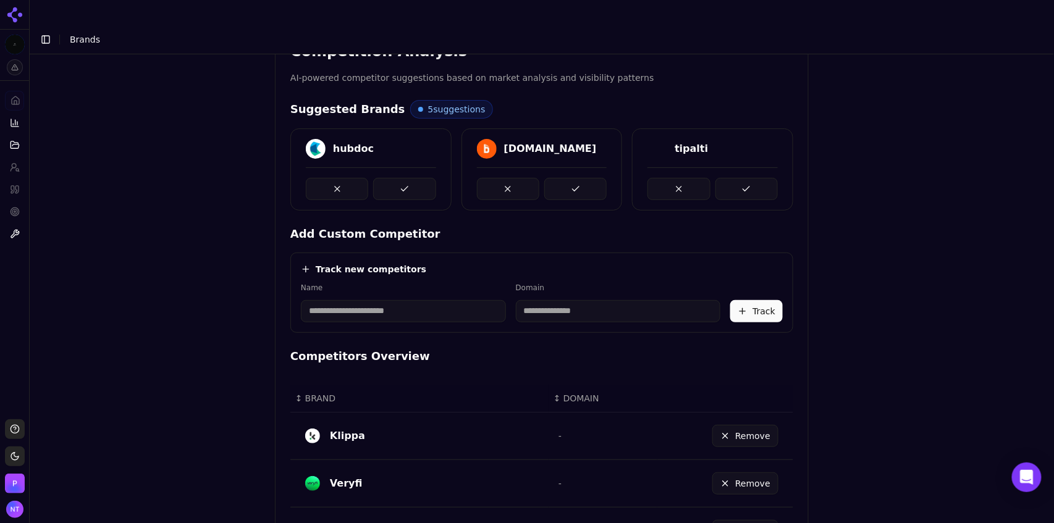
click at [395, 178] on button at bounding box center [404, 189] width 62 height 22
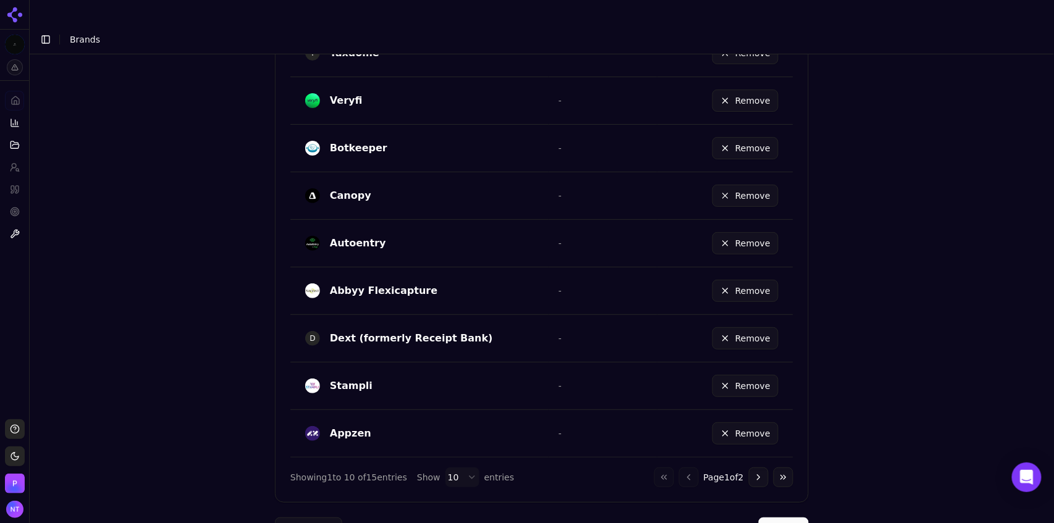
scroll to position [718, 0]
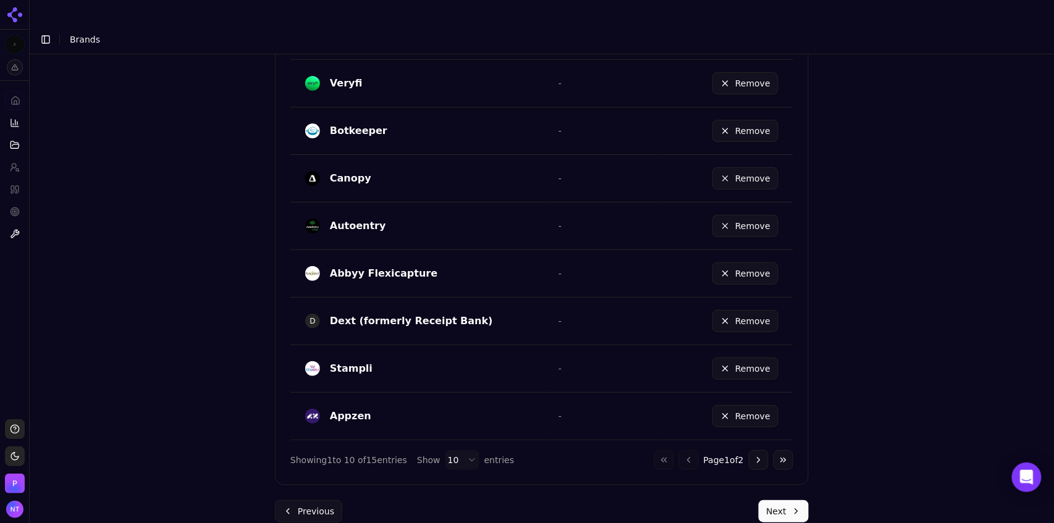
click at [777, 500] on button "Next" at bounding box center [783, 511] width 50 height 22
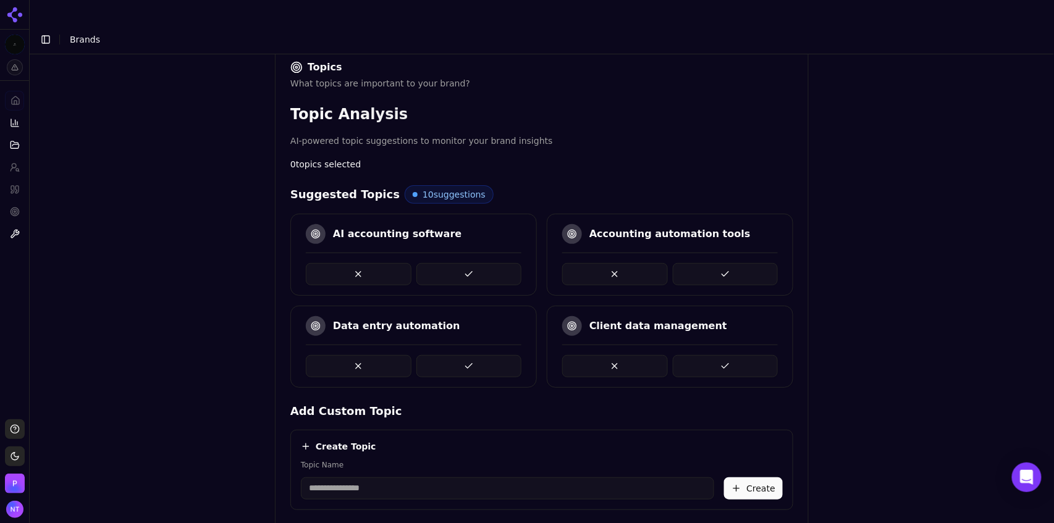
scroll to position [195, 0]
click at [487, 262] on button at bounding box center [469, 273] width 106 height 22
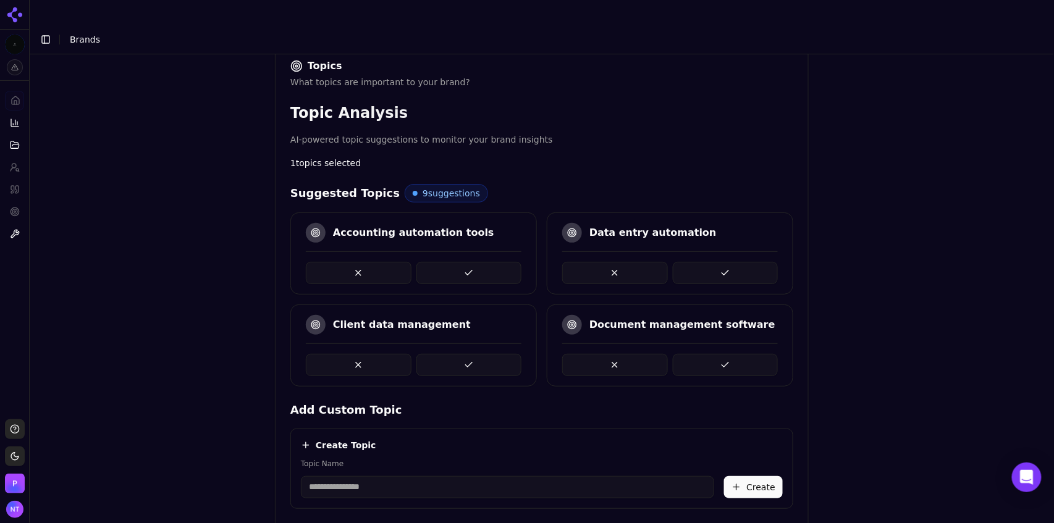
click at [482, 262] on button at bounding box center [469, 273] width 106 height 22
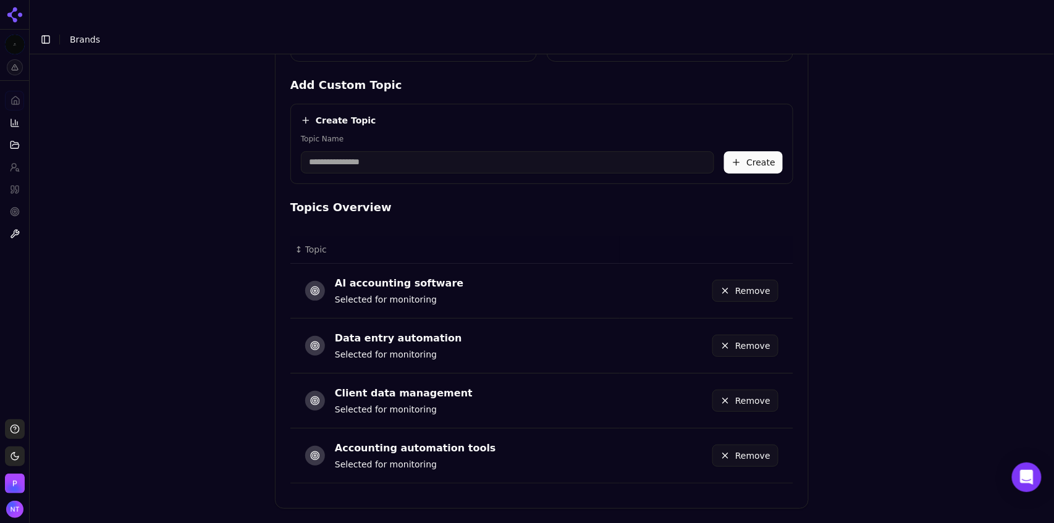
scroll to position [543, 0]
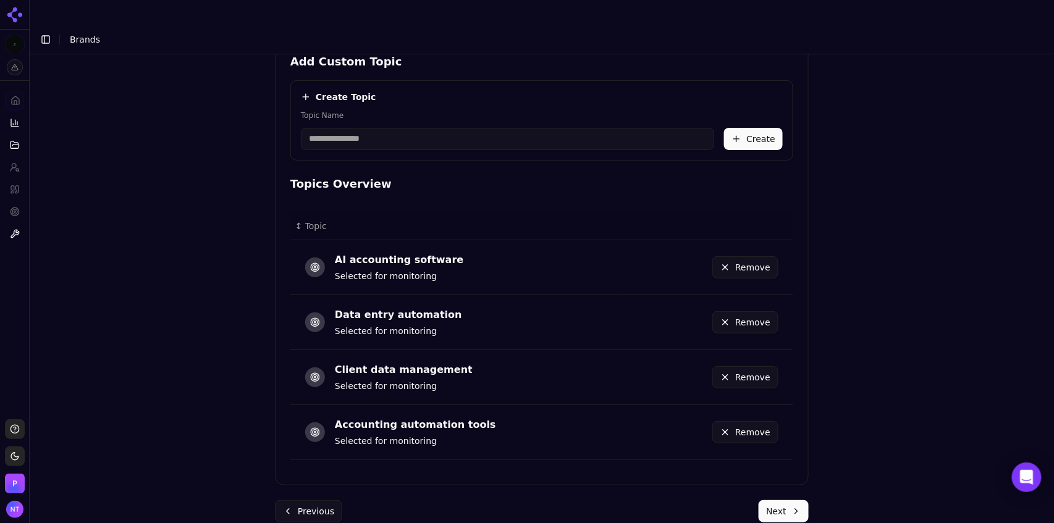
click at [772, 500] on button "Next" at bounding box center [783, 511] width 50 height 22
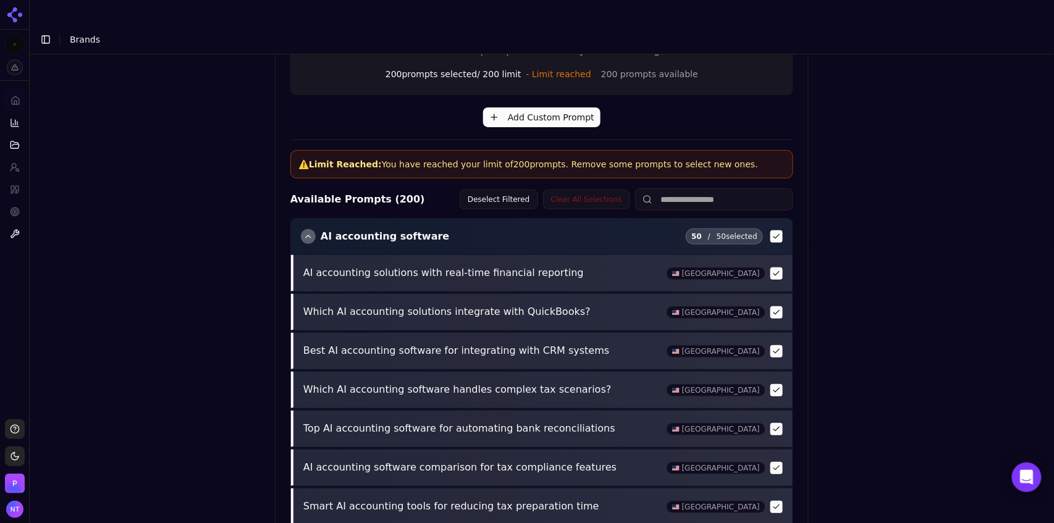
scroll to position [511, 0]
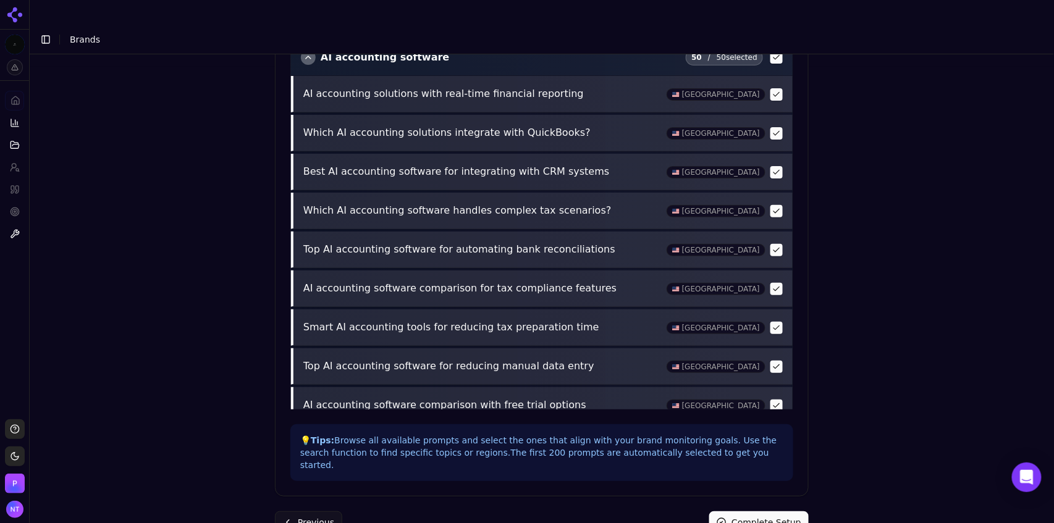
click at [783, 511] on button "Complete Setup" at bounding box center [758, 522] width 99 height 22
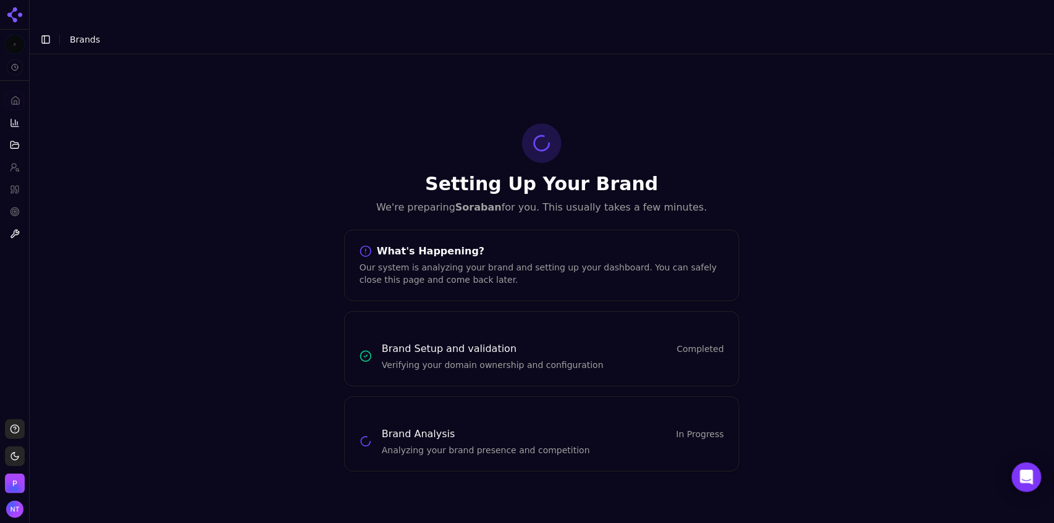
scroll to position [0, 0]
click at [46, 31] on button "Toggle Sidebar" at bounding box center [45, 39] width 17 height 17
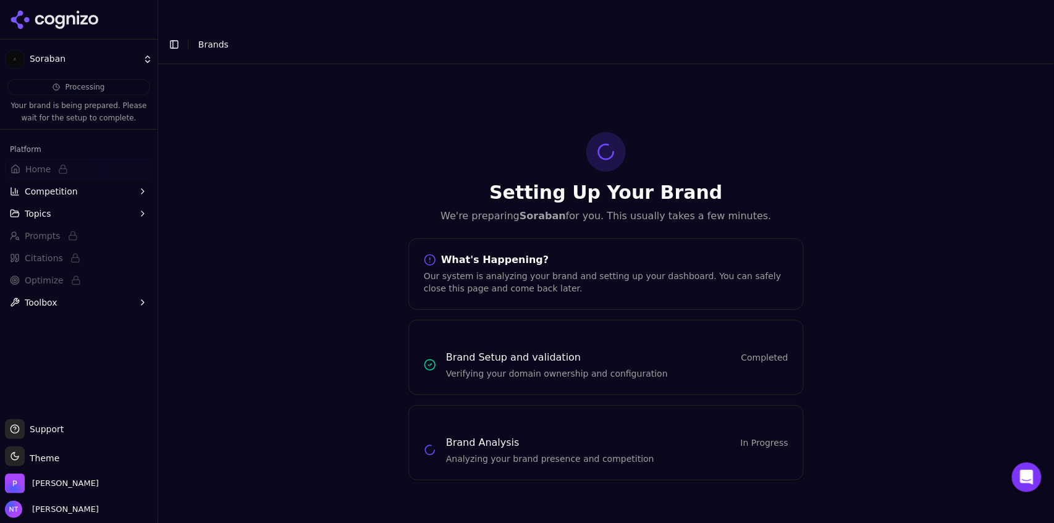
click at [177, 36] on button "Toggle Sidebar" at bounding box center [174, 44] width 17 height 17
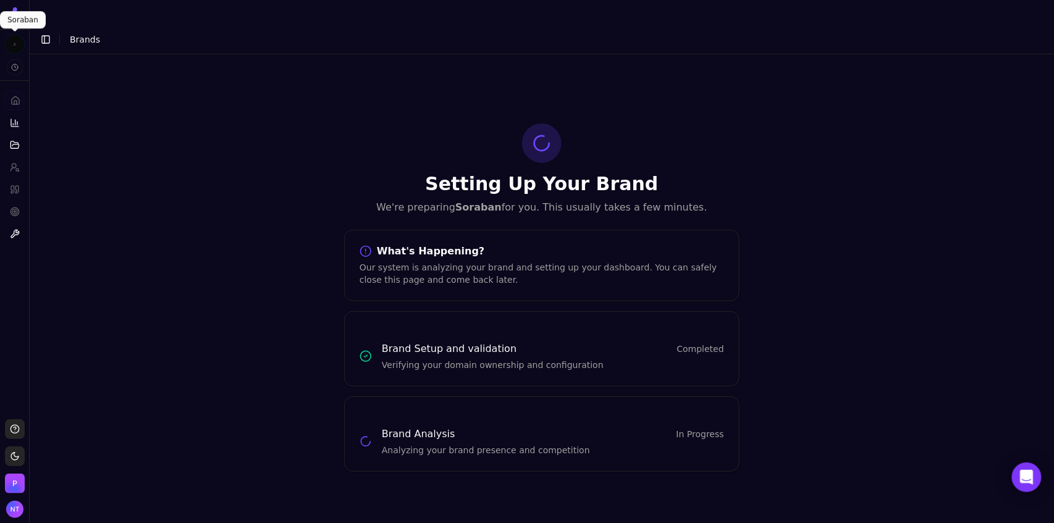
click at [18, 48] on html "Soraban Platform Home Competition Topics Prompts Citations Optimize Toolbox Sup…" at bounding box center [527, 274] width 1054 height 548
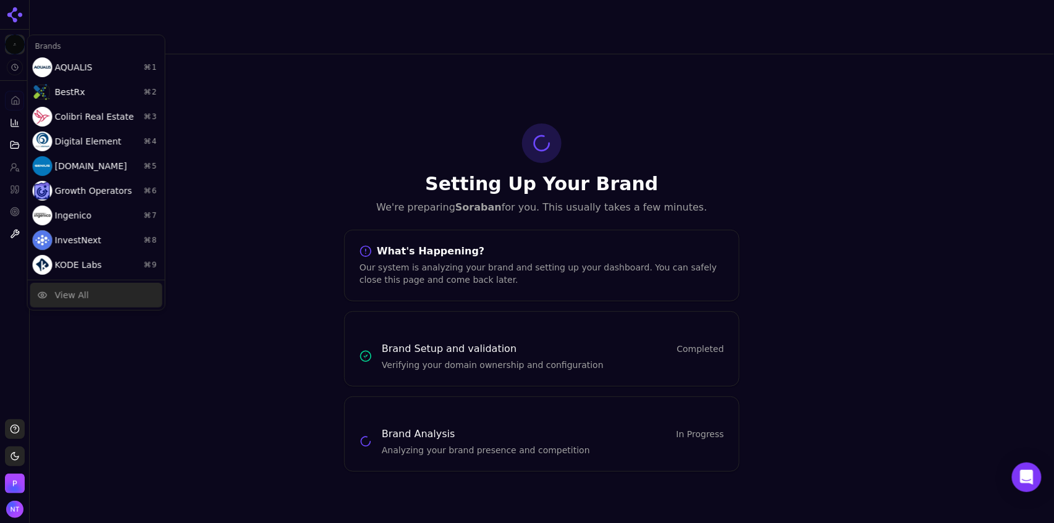
click at [85, 286] on div "View All" at bounding box center [96, 295] width 132 height 25
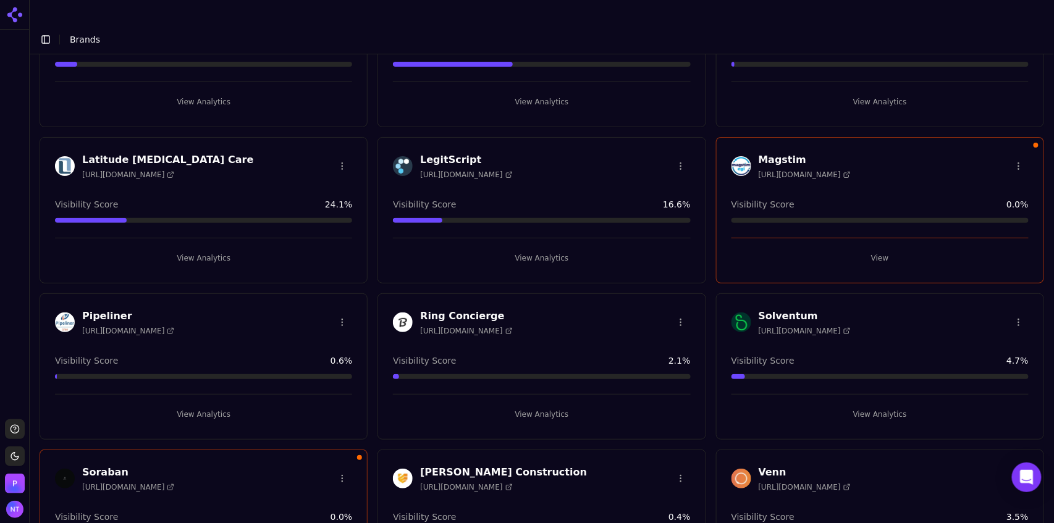
scroll to position [476, 0]
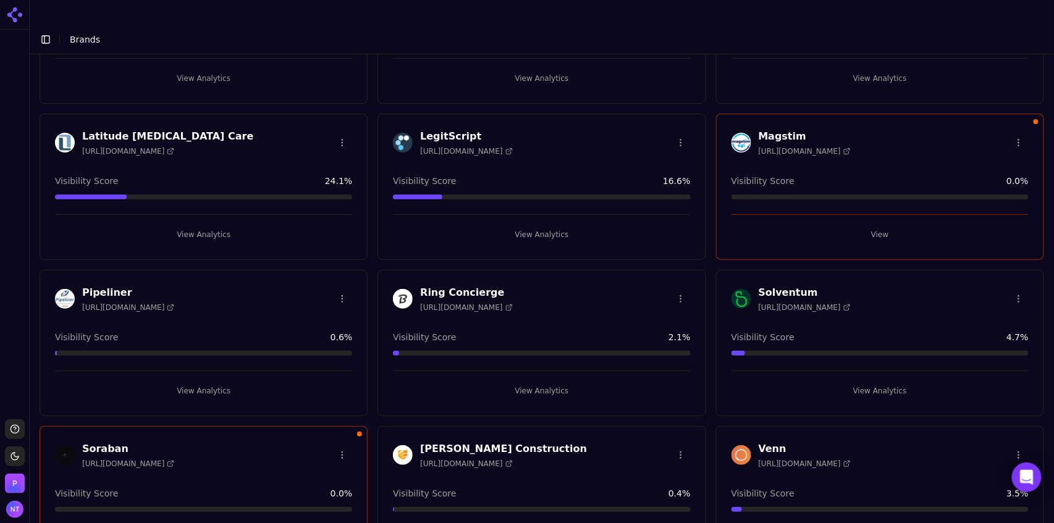
click at [876, 225] on button "View" at bounding box center [879, 235] width 297 height 20
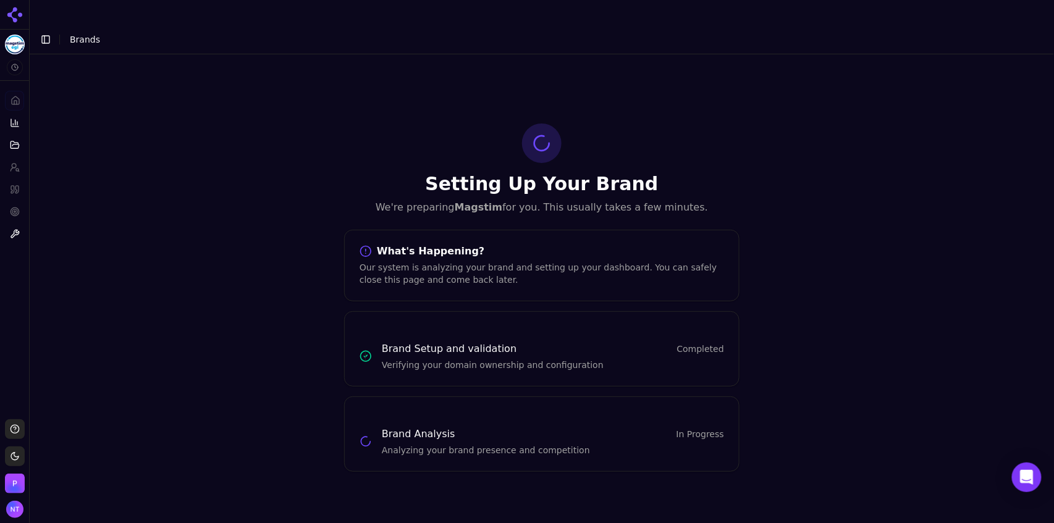
click at [40, 31] on button "Toggle Sidebar" at bounding box center [45, 39] width 17 height 17
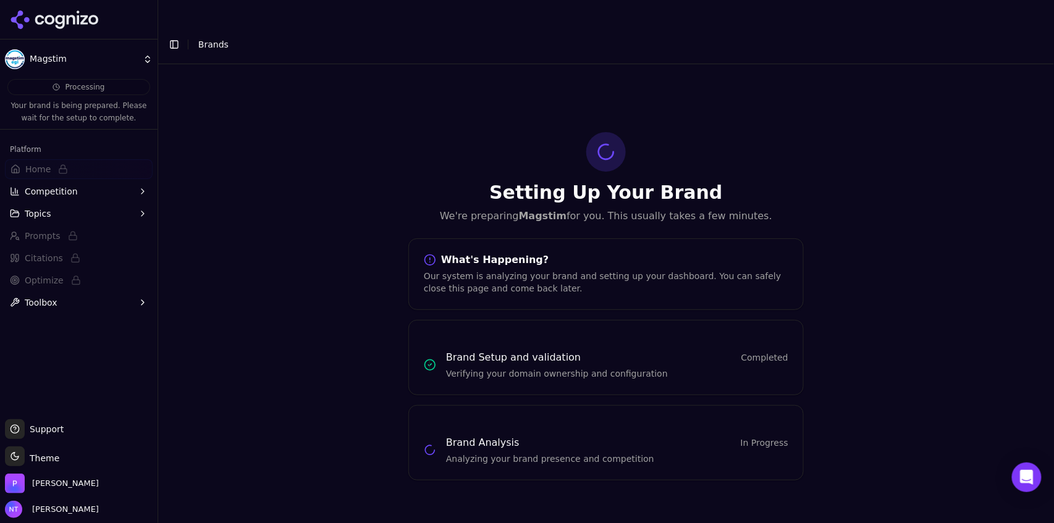
click at [90, 66] on html "Magstim Processing Your brand is being prepared. Please wait for the setup to c…" at bounding box center [527, 274] width 1054 height 548
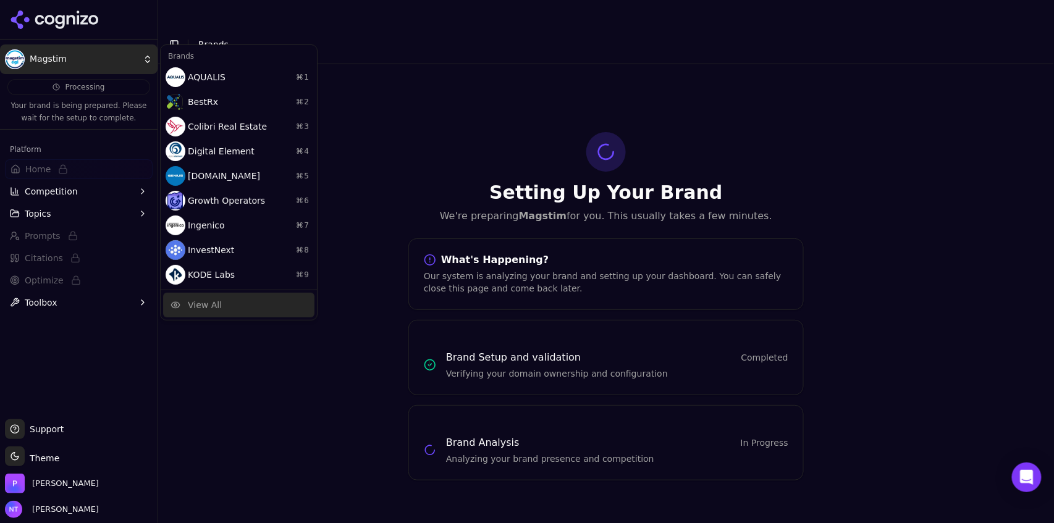
click at [194, 306] on div "View All" at bounding box center [205, 305] width 34 height 12
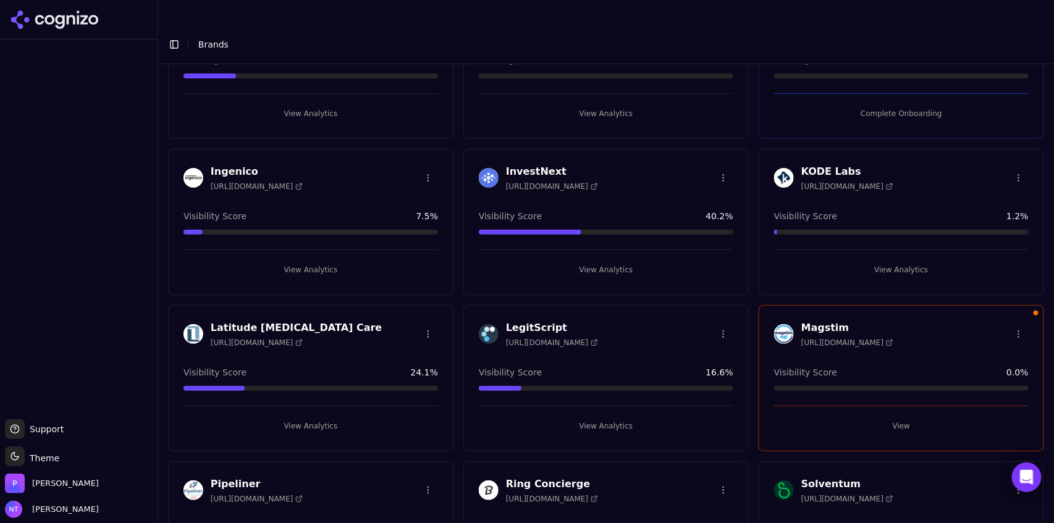
scroll to position [291, 0]
